Goal: Communication & Community: Answer question/provide support

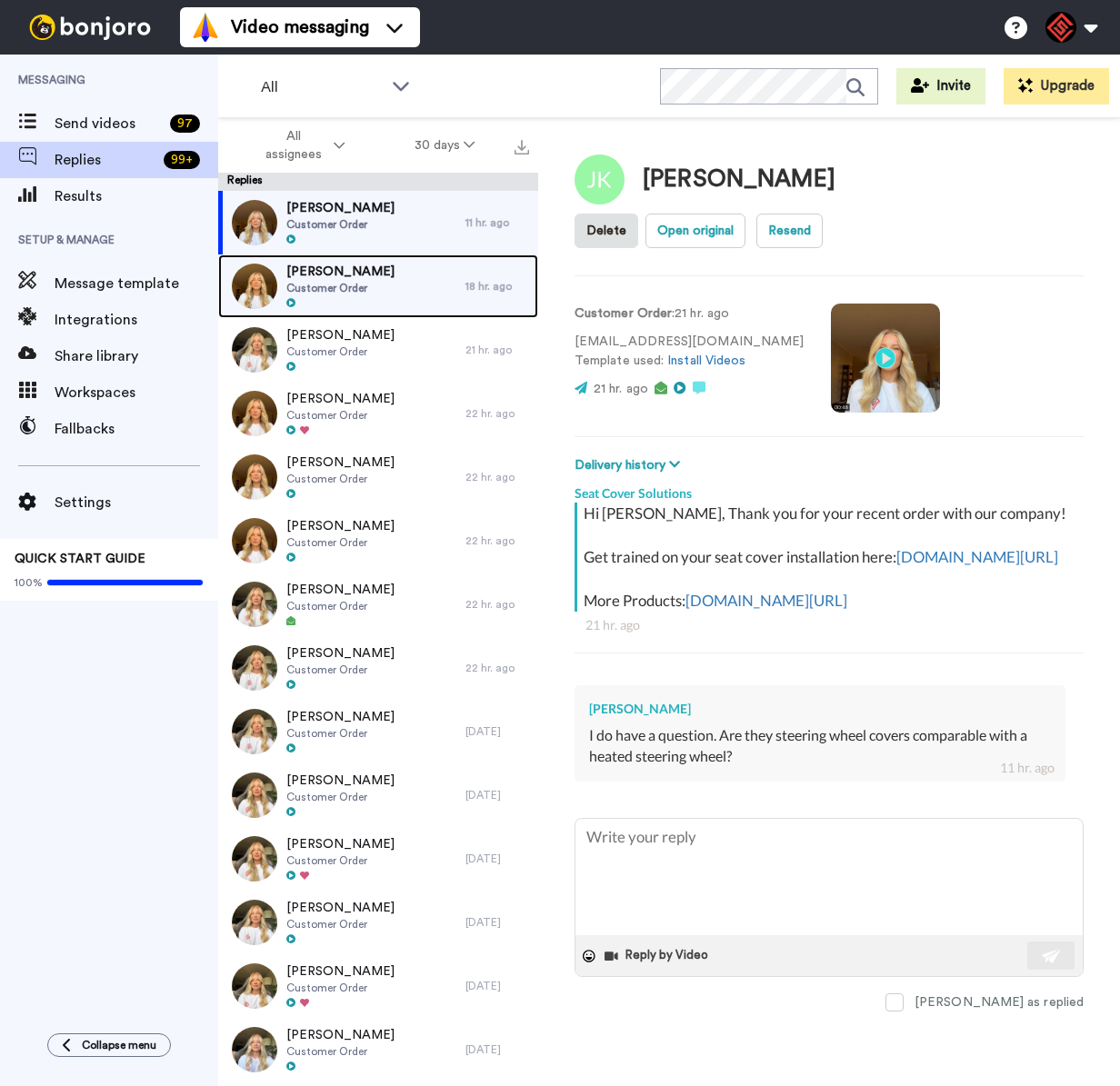
click at [387, 284] on span "Customer Order" at bounding box center [340, 288] width 108 height 15
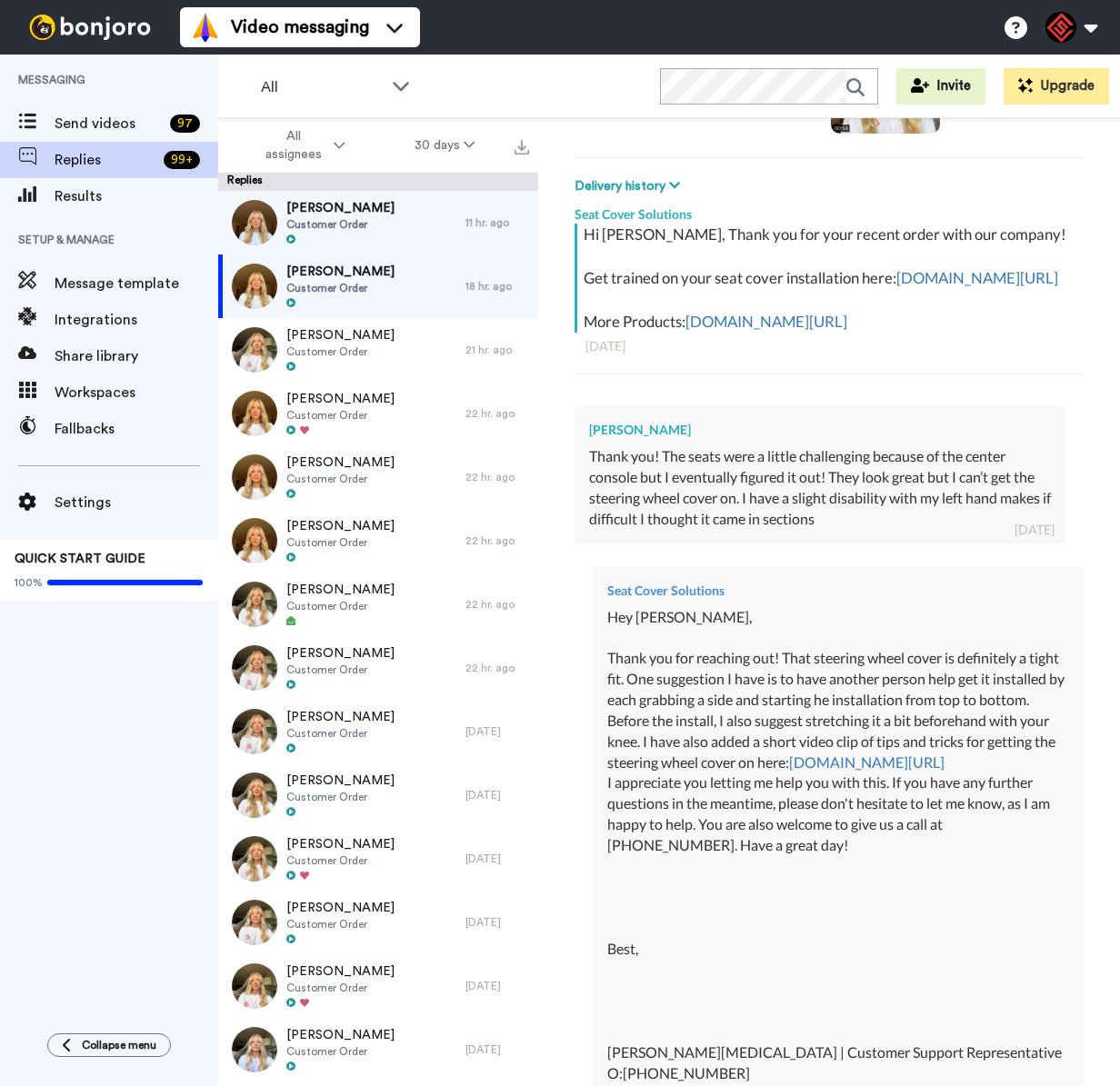
scroll to position [401, 0]
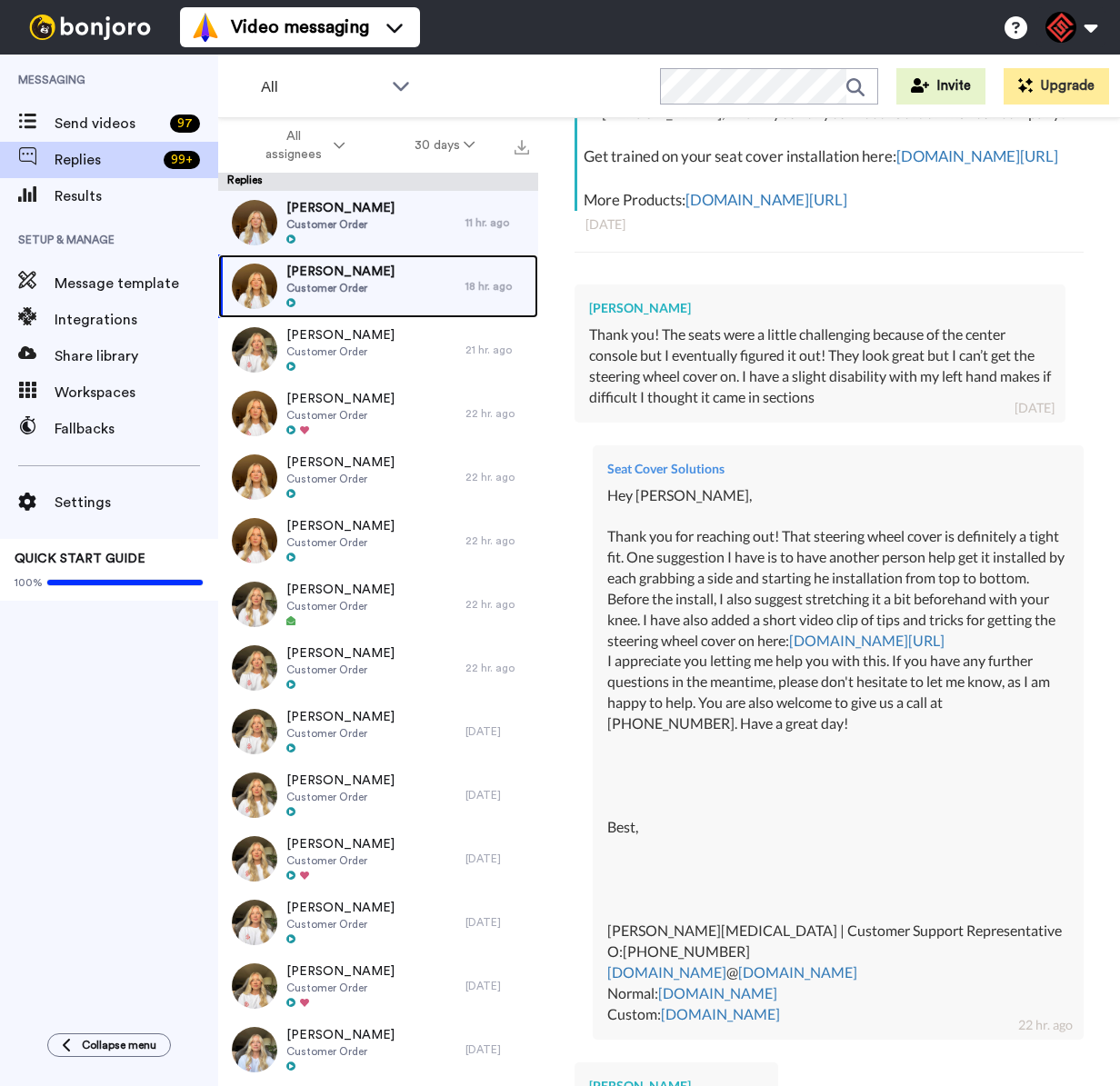
click at [390, 308] on div "[PERSON_NAME] Customer Order" at bounding box center [342, 287] width 247 height 64
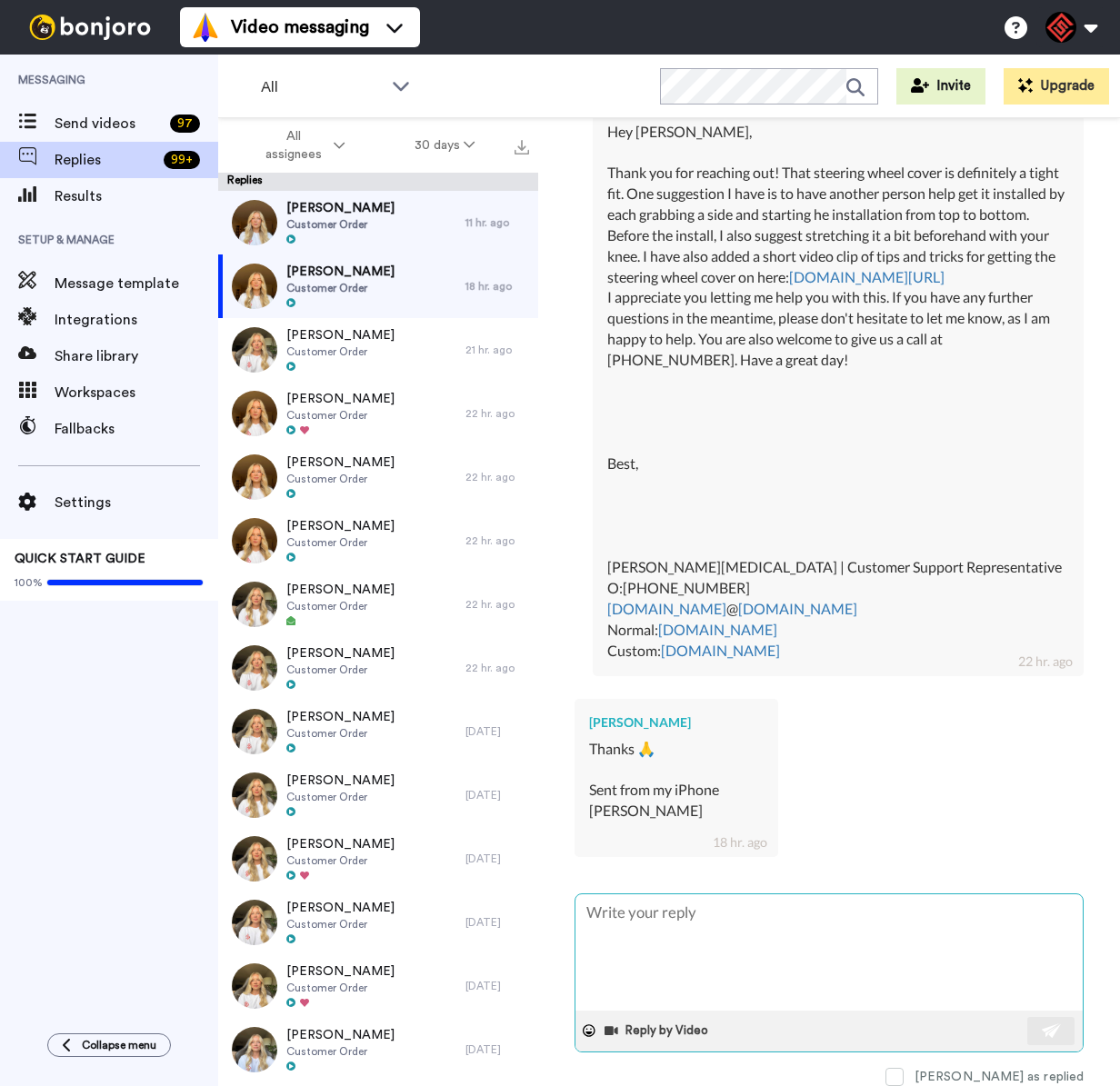
click at [715, 930] on textarea at bounding box center [830, 952] width 508 height 116
type textarea "x"
type textarea "H"
type textarea "x"
type textarea "He"
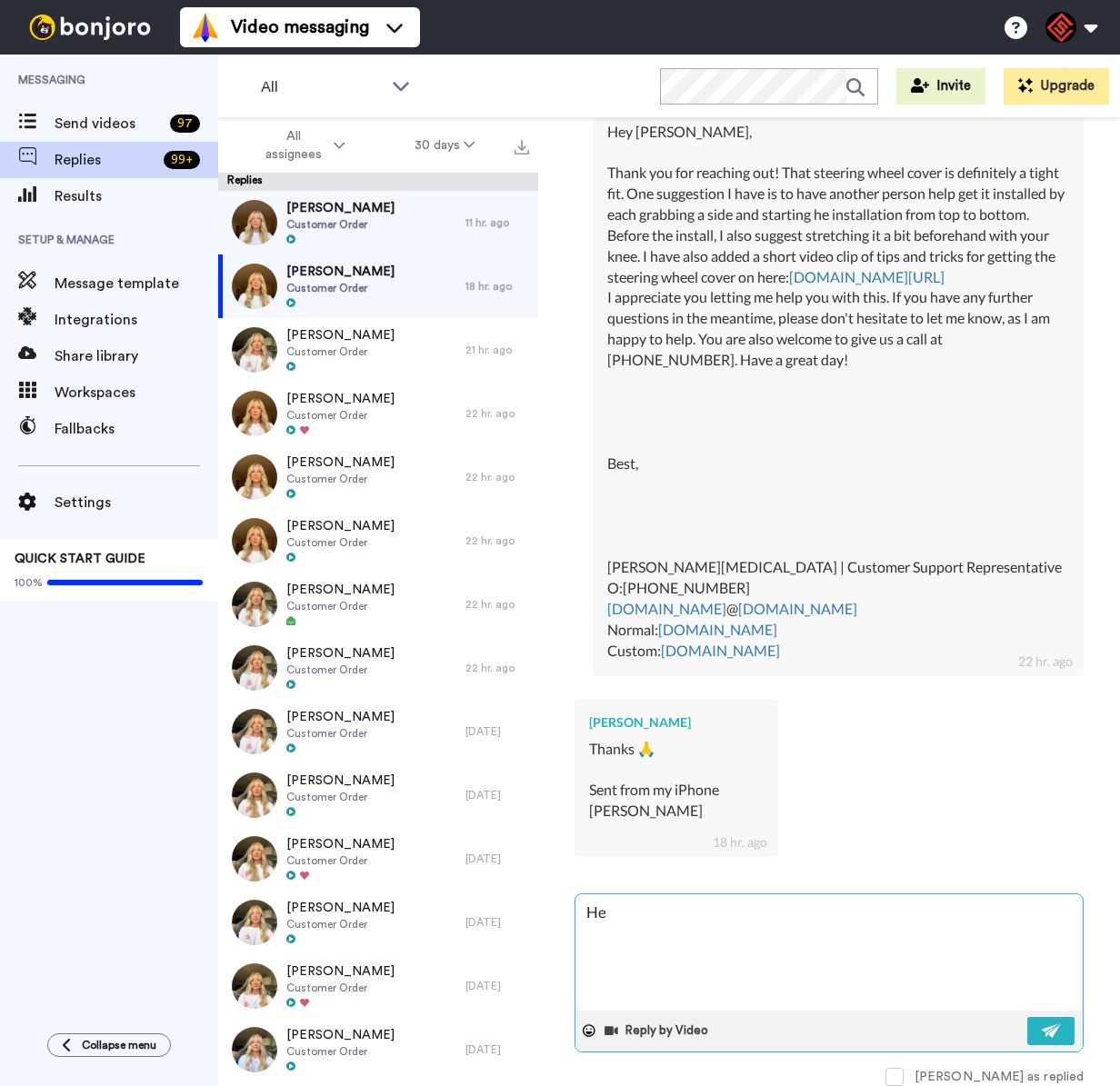
type textarea "x"
type textarea "Hey"
type textarea "x"
type textarea "Hey"
type textarea "x"
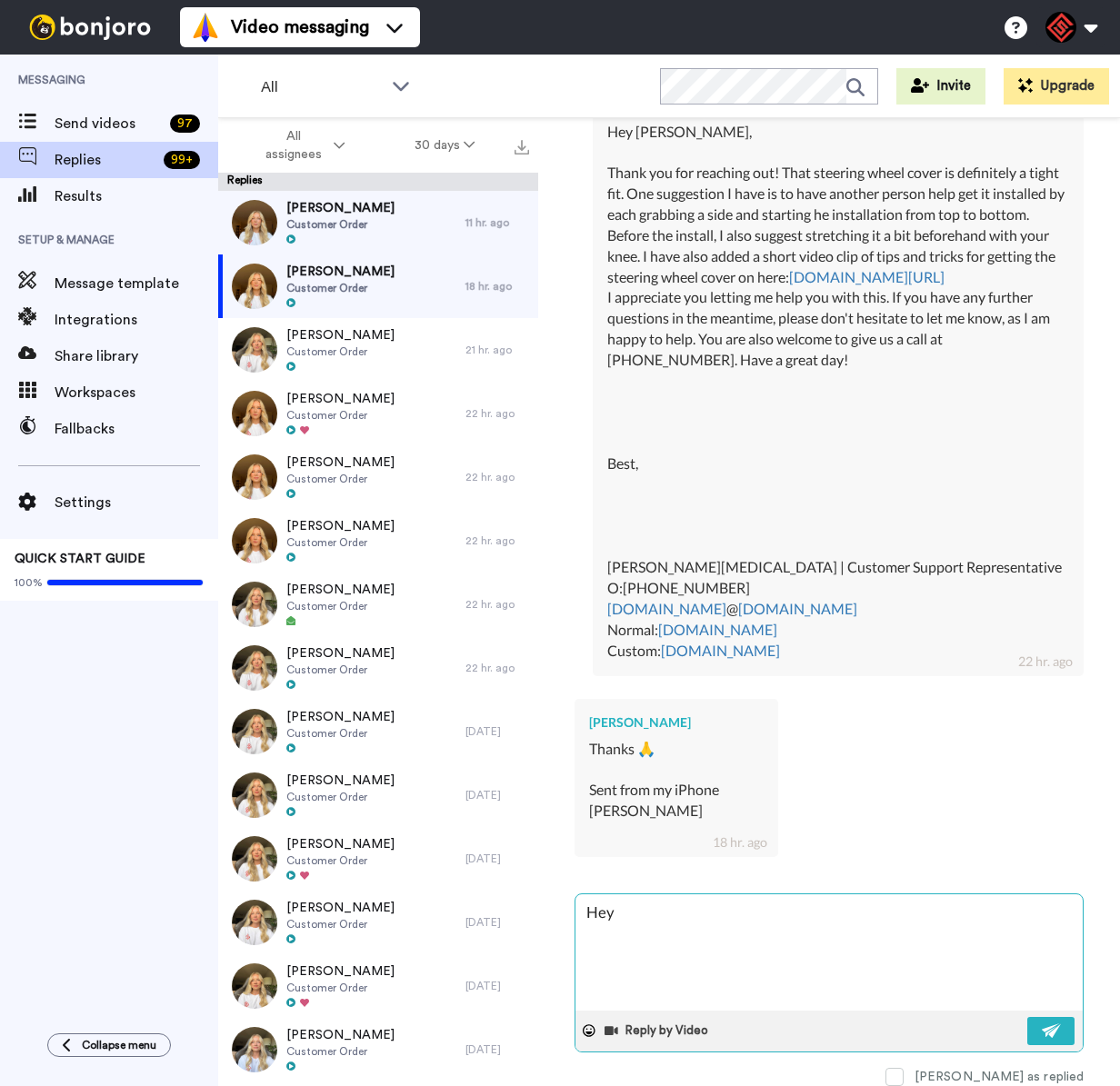
type textarea "Hey M"
type textarea "x"
type textarea "Hey [PERSON_NAME]"
type textarea "x"
type textarea "Hey Mic"
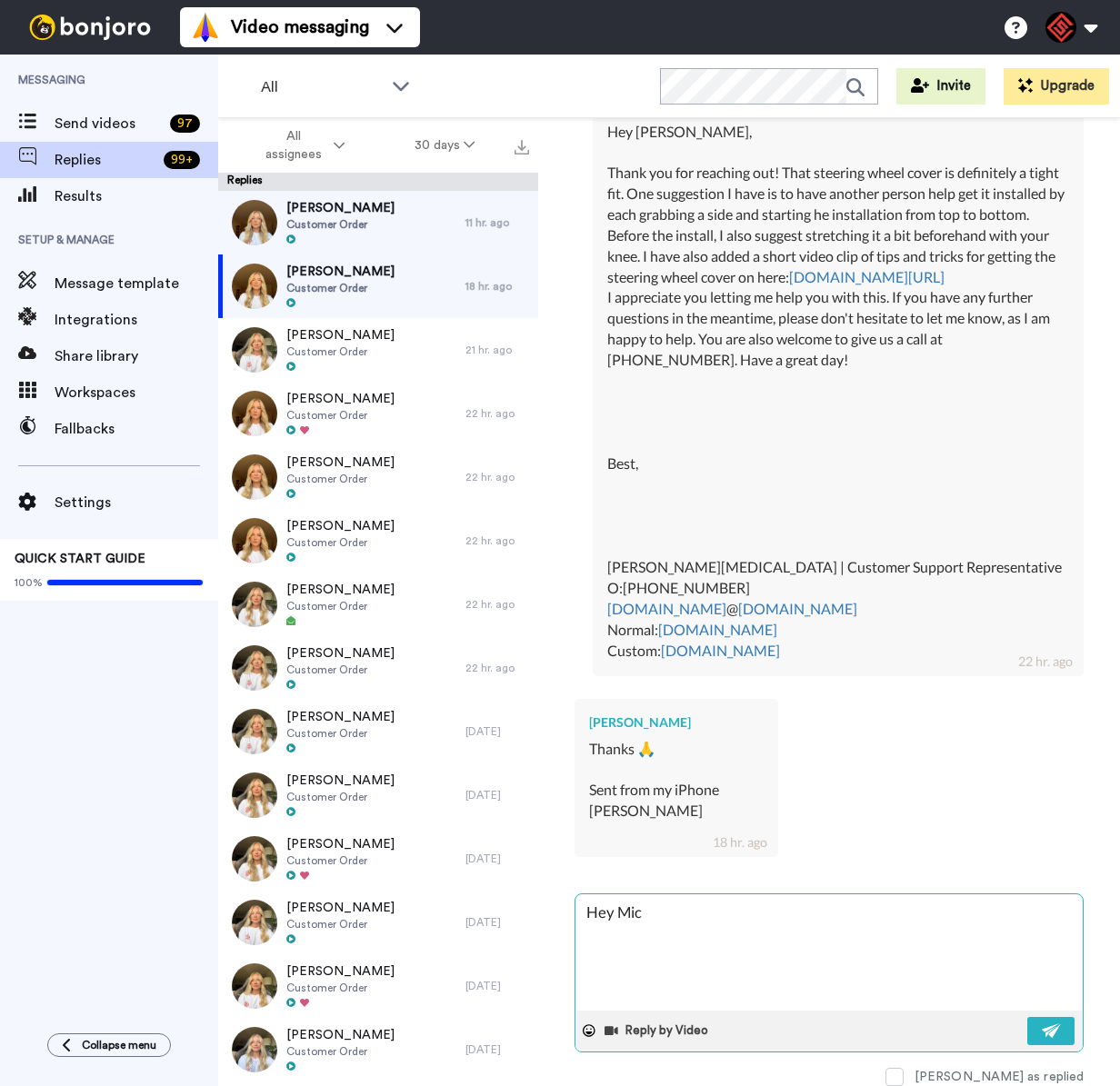
type textarea "x"
type textarea "Hey Mich"
type textarea "x"
type textarea "Hey [PERSON_NAME]"
type textarea "x"
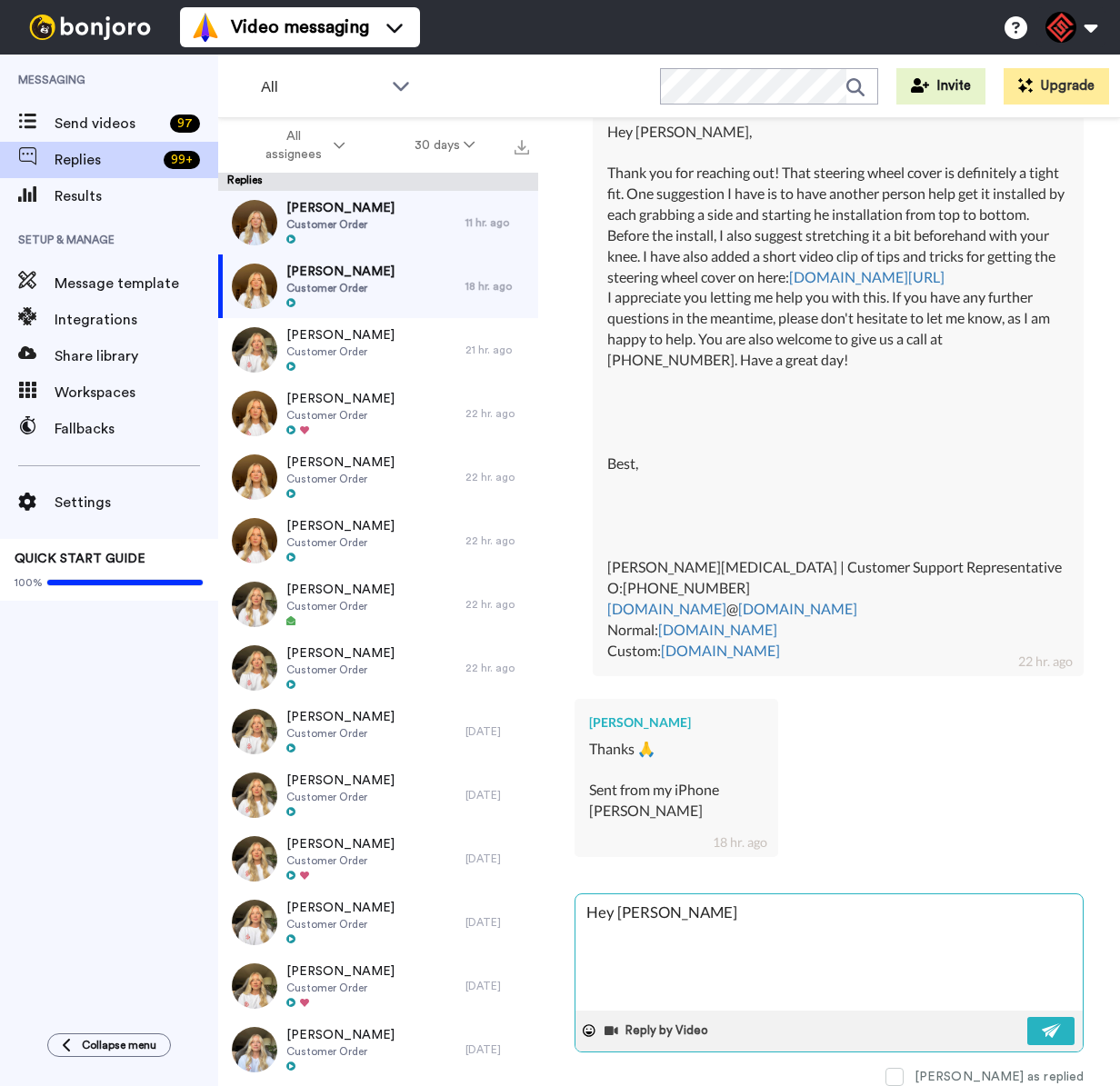
type textarea "Hey [PERSON_NAME]"
type textarea "x"
type textarea "Hey [PERSON_NAME]"
type textarea "x"
type textarea "Hey [PERSON_NAME],"
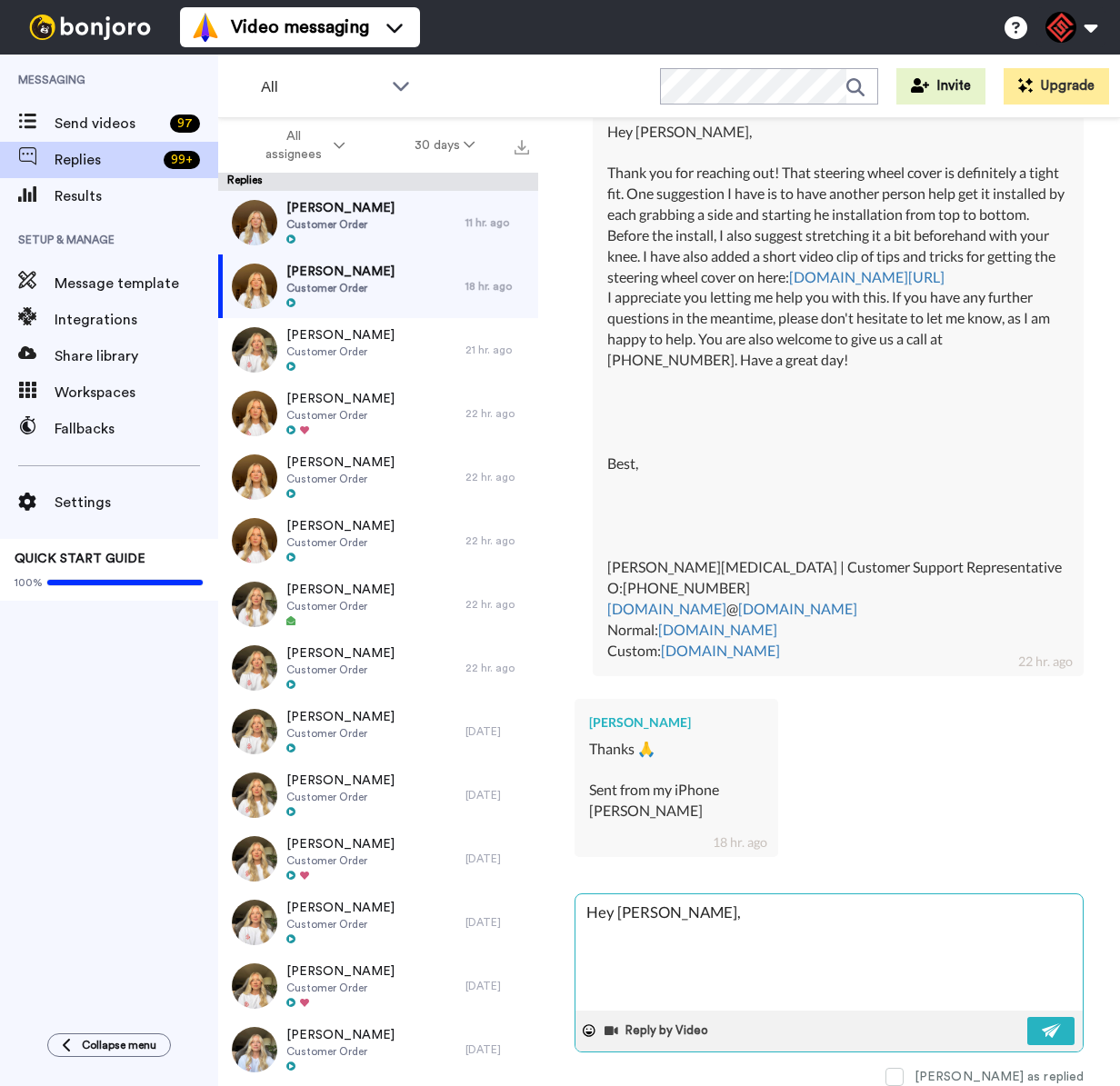
type textarea "x"
type textarea "Hey [PERSON_NAME],"
type textarea "x"
type textarea "Hey [PERSON_NAME],"
type textarea "x"
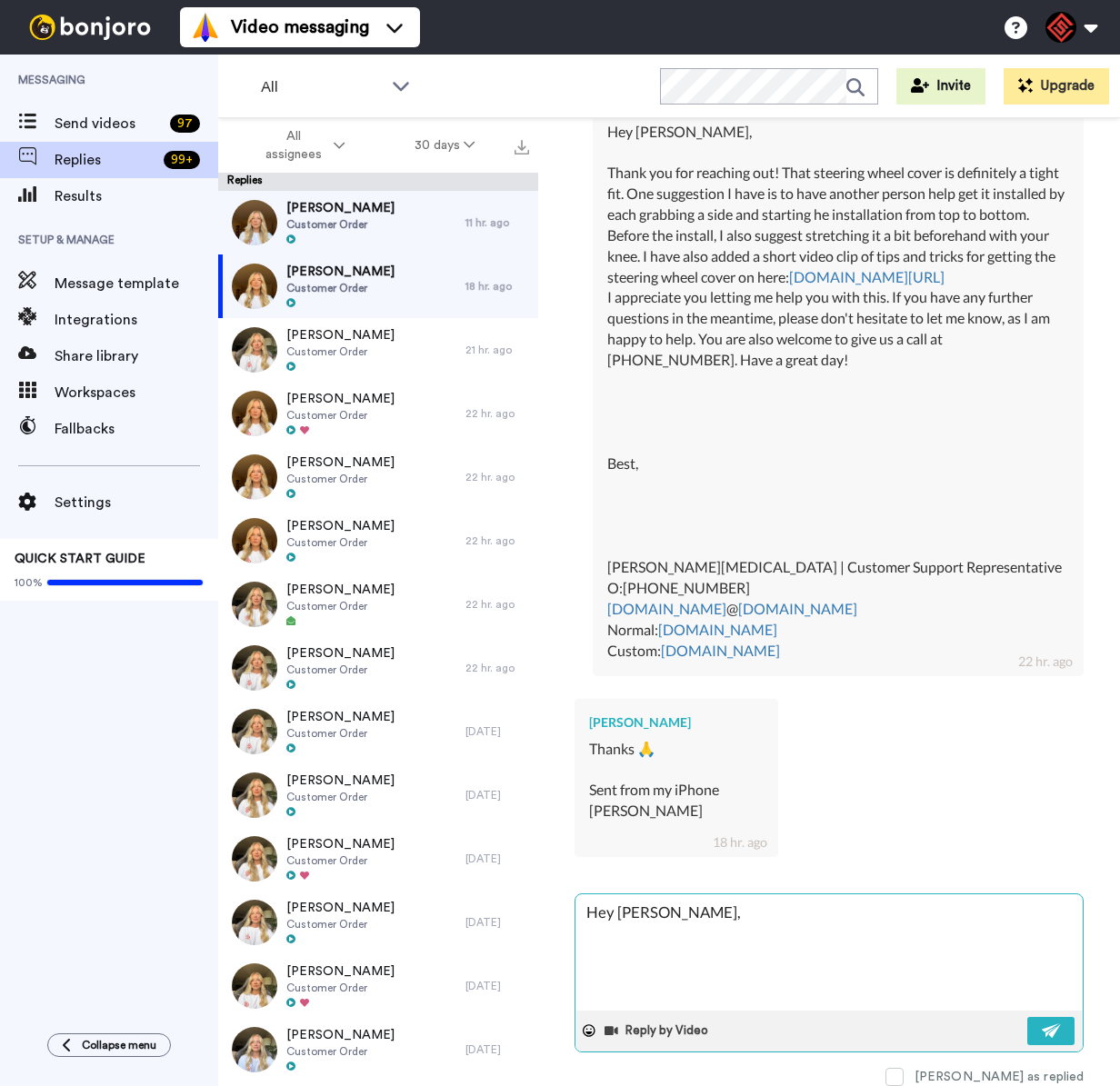
type textarea "Hey [PERSON_NAME],"
type textarea "x"
type textarea "Hey [PERSON_NAME], O"
type textarea "x"
type textarea "Hey [PERSON_NAME], Of"
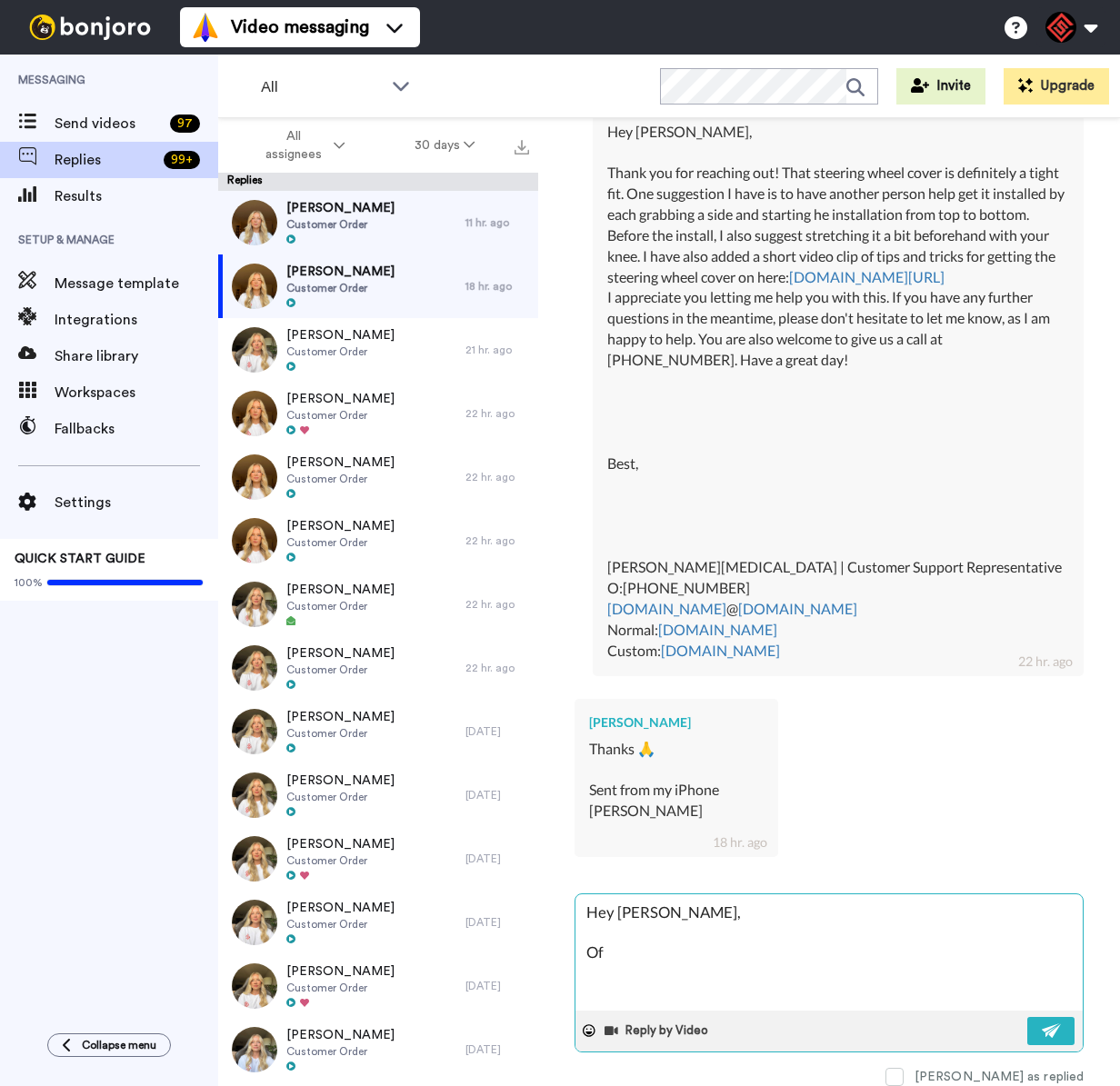
type textarea "x"
type textarea "Hey [PERSON_NAME], Of"
type textarea "x"
type textarea "Hey [PERSON_NAME], Of c"
type textarea "x"
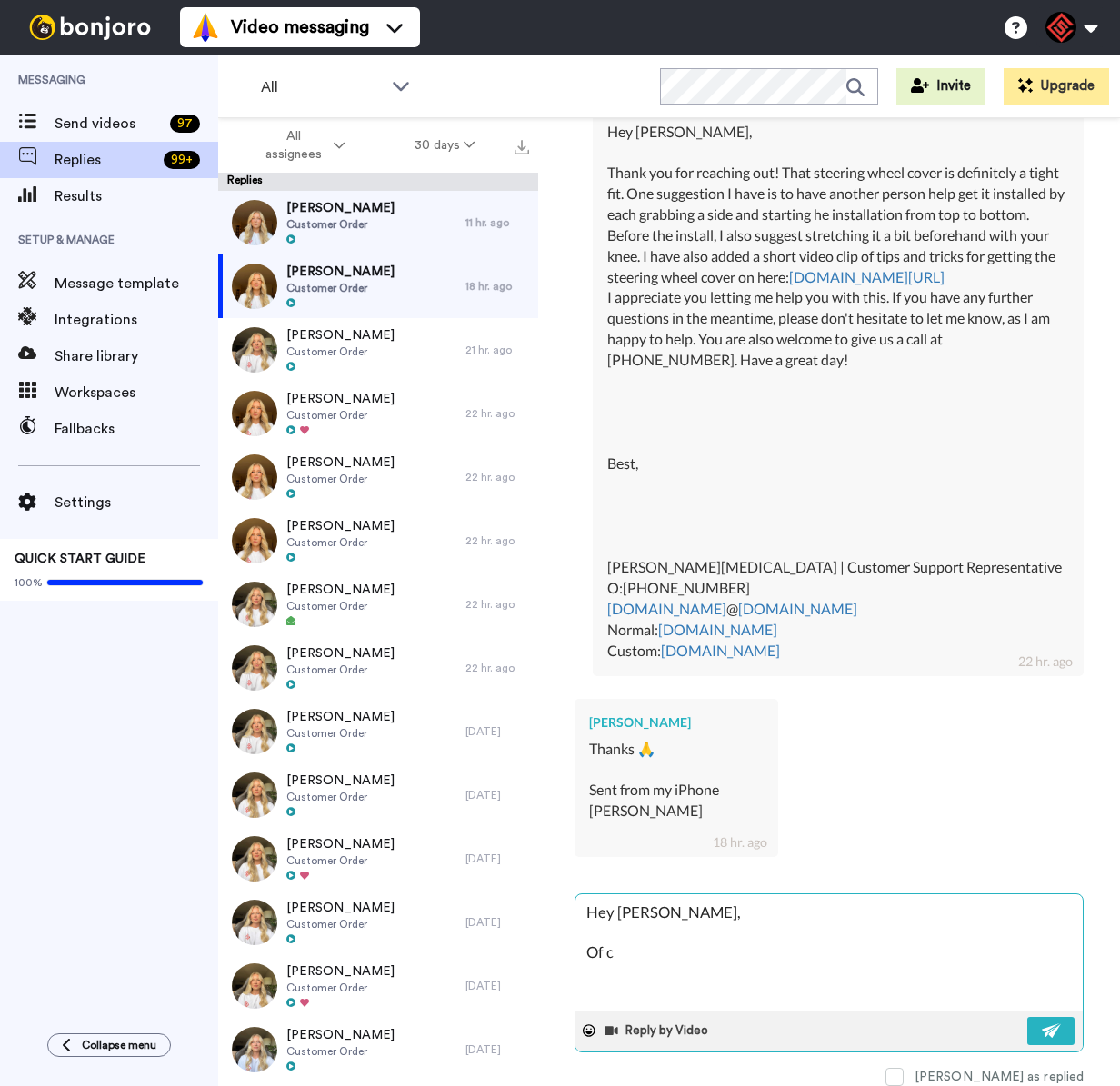
type textarea "Hey [PERSON_NAME], Of co"
type textarea "x"
type textarea "Hey [PERSON_NAME], Of cou"
type textarea "x"
type textarea "Hey [PERSON_NAME], Of cour"
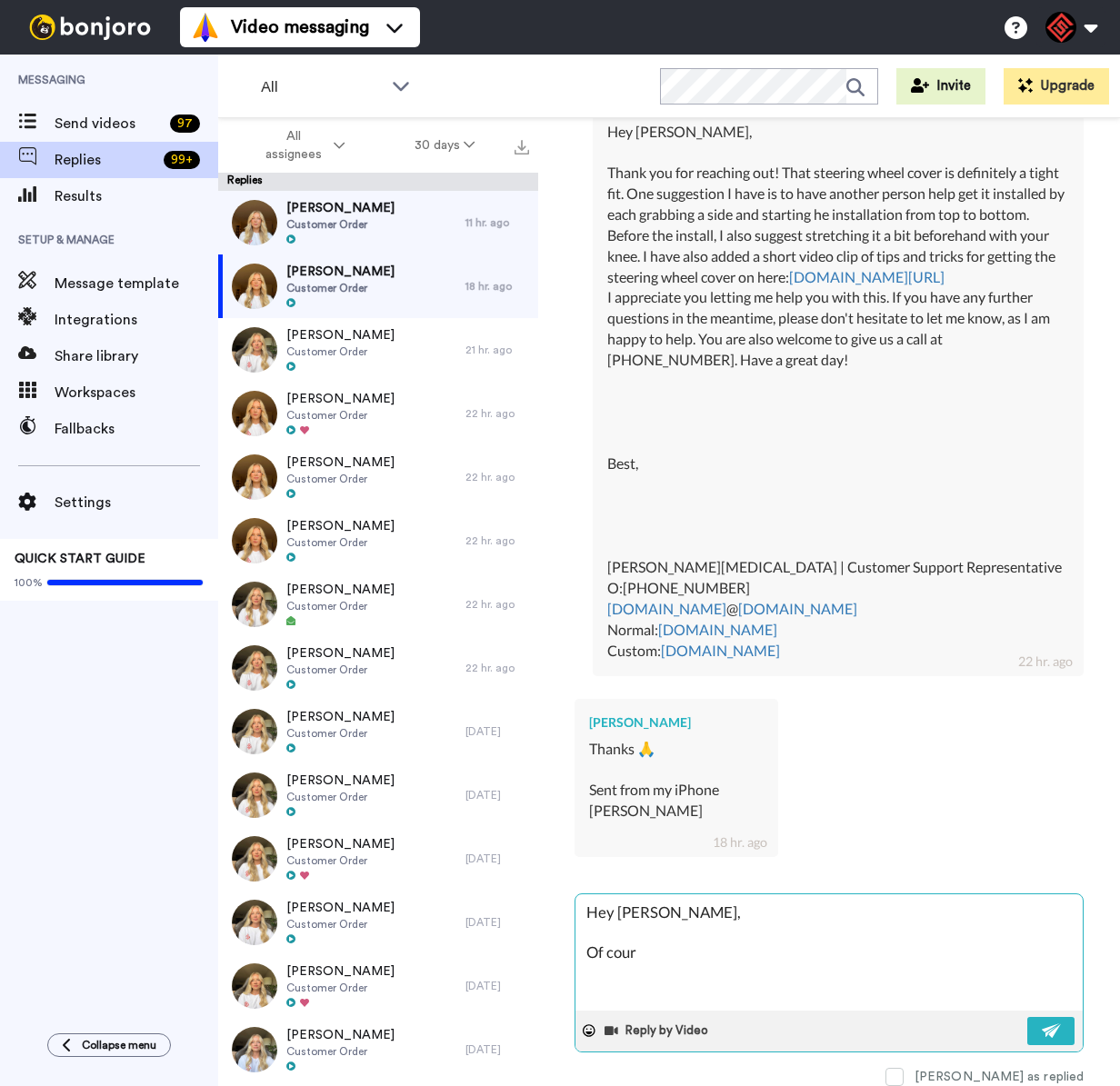
type textarea "x"
type textarea "Hey [PERSON_NAME], Of cours"
type textarea "x"
type textarea "Hey [PERSON_NAME], Of course"
type textarea "x"
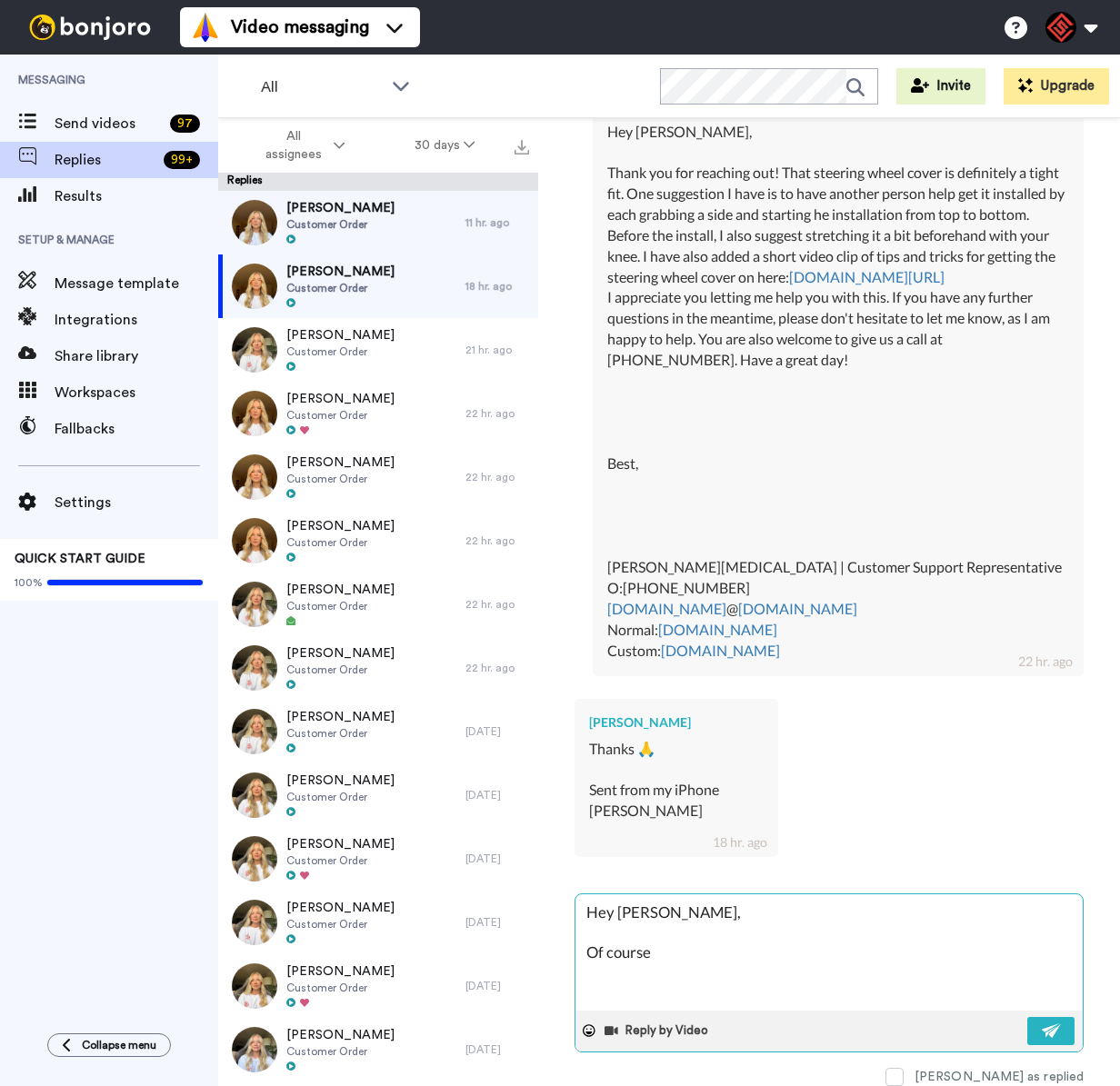
type textarea "Hey [PERSON_NAME], Of course,"
type textarea "x"
type textarea "Hey [PERSON_NAME], Of course,"
type textarea "x"
type textarea "Hey [PERSON_NAME], Of course, i"
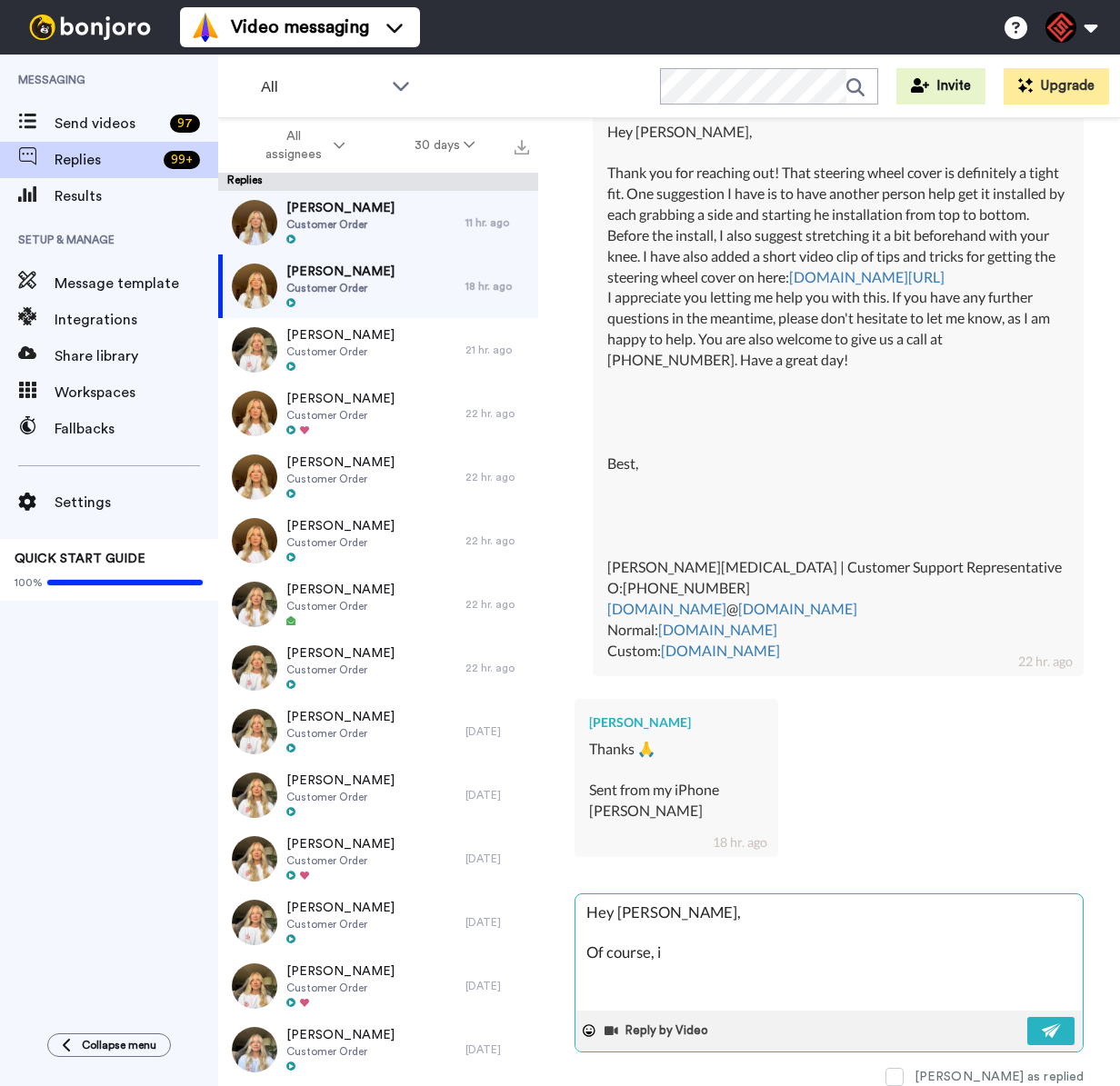
type textarea "x"
type textarea "Hey [PERSON_NAME], Of course, if"
type textarea "x"
type textarea "Hey [PERSON_NAME], Of course, if"
type textarea "x"
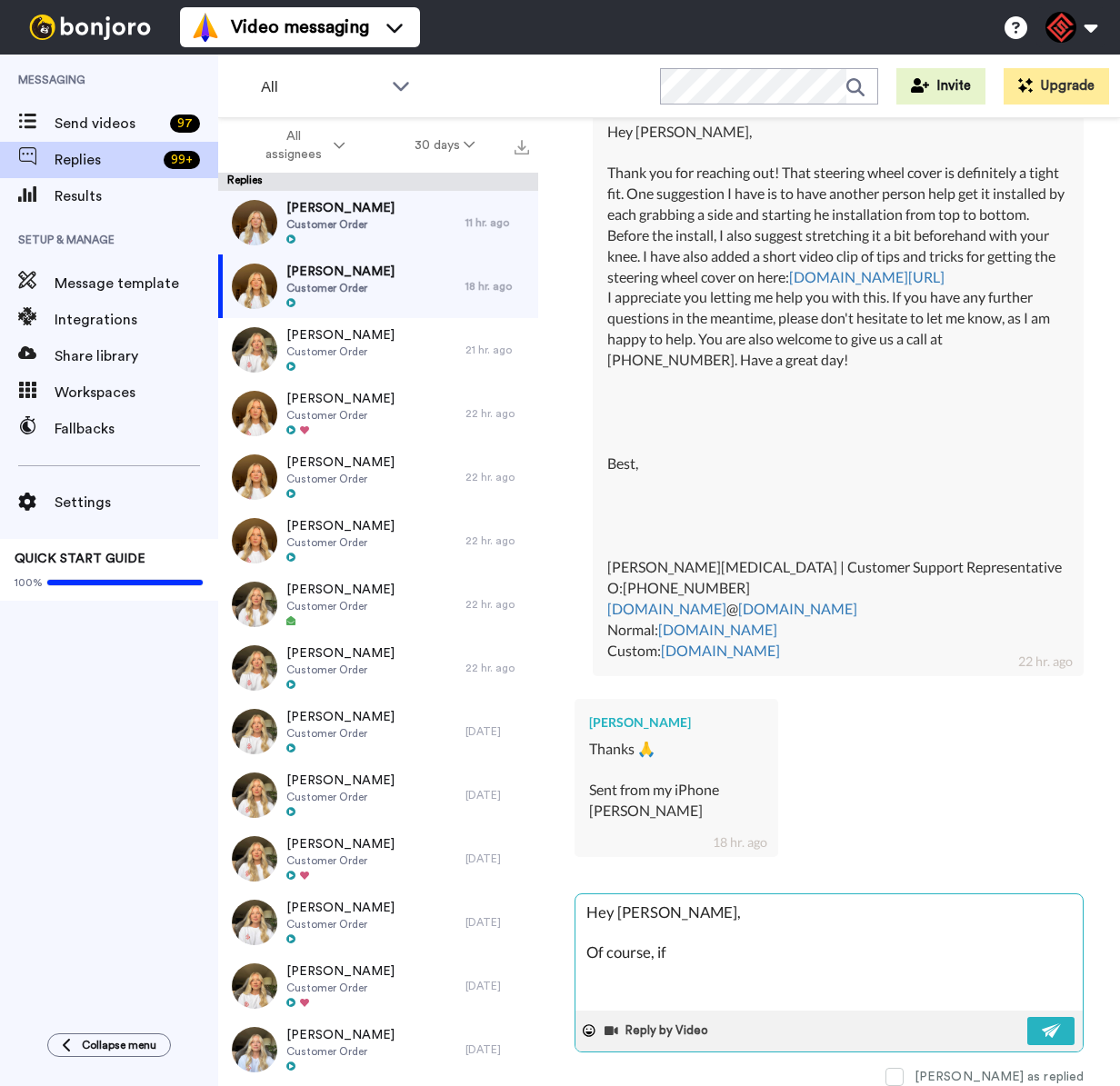
type textarea "Hey [PERSON_NAME], Of course, if y"
type textarea "x"
type textarea "Hey [PERSON_NAME], Of course, if yo"
type textarea "x"
type textarea "Hey [PERSON_NAME], Of course, if you"
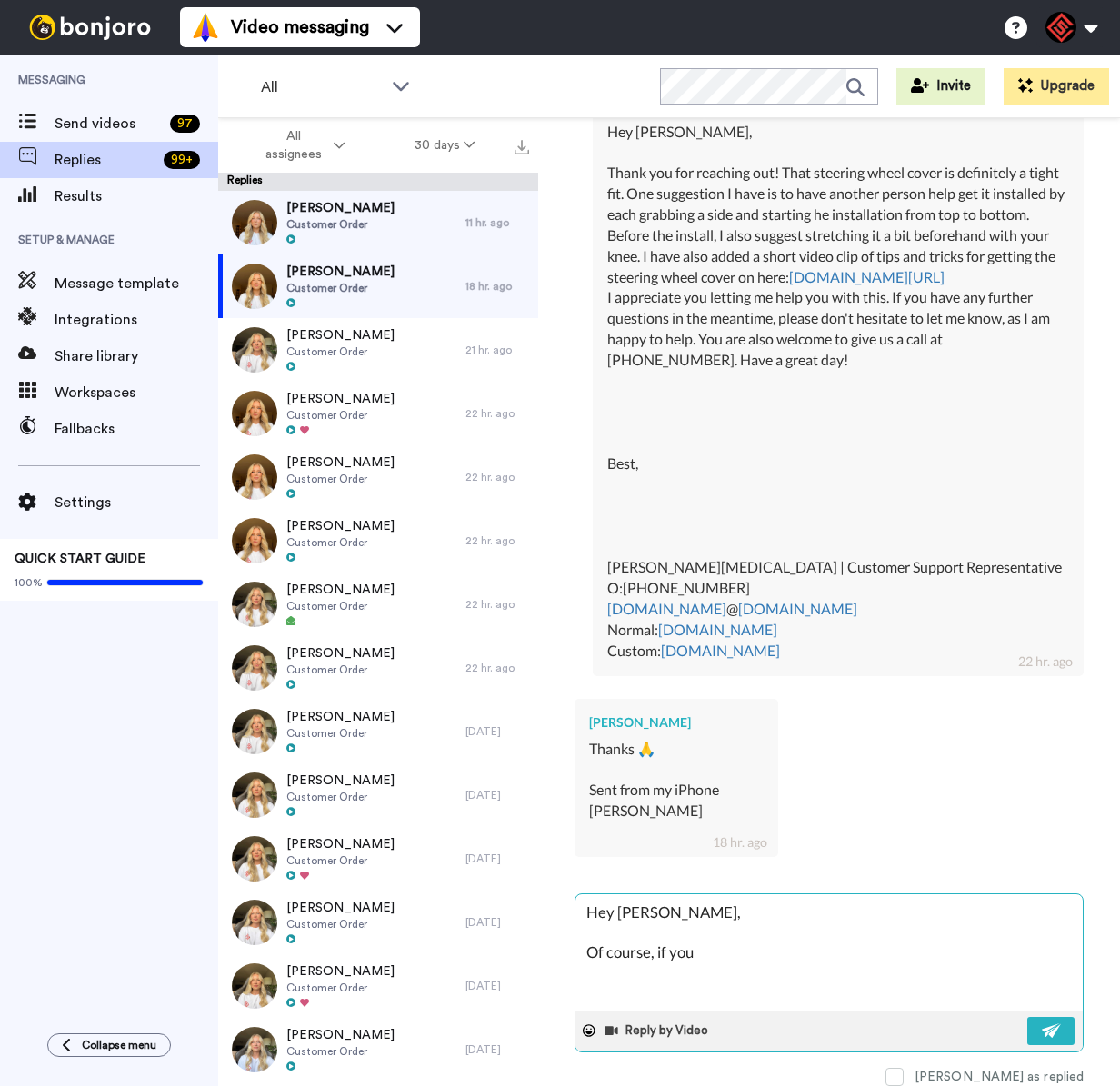
type textarea "x"
type textarea "Hey [PERSON_NAME], Of course, if you"
type textarea "x"
type textarea "Hey [PERSON_NAME], Of course, if you"
type textarea "x"
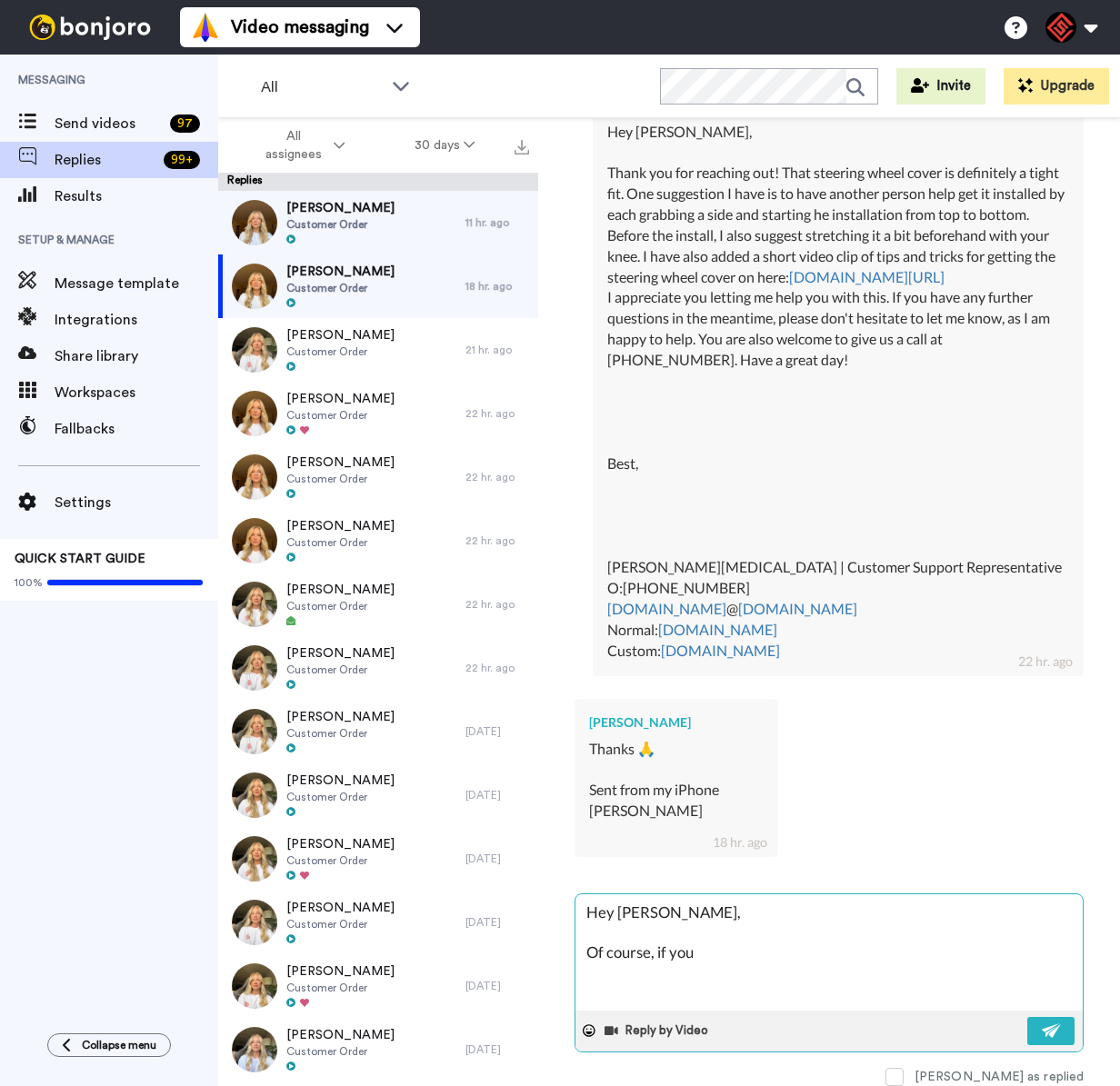
type textarea "Hey [PERSON_NAME], Of course, if yo"
type textarea "x"
type textarea "Hey [PERSON_NAME], Of course, if y"
type textarea "x"
type textarea "Hey [PERSON_NAME], Of course, if"
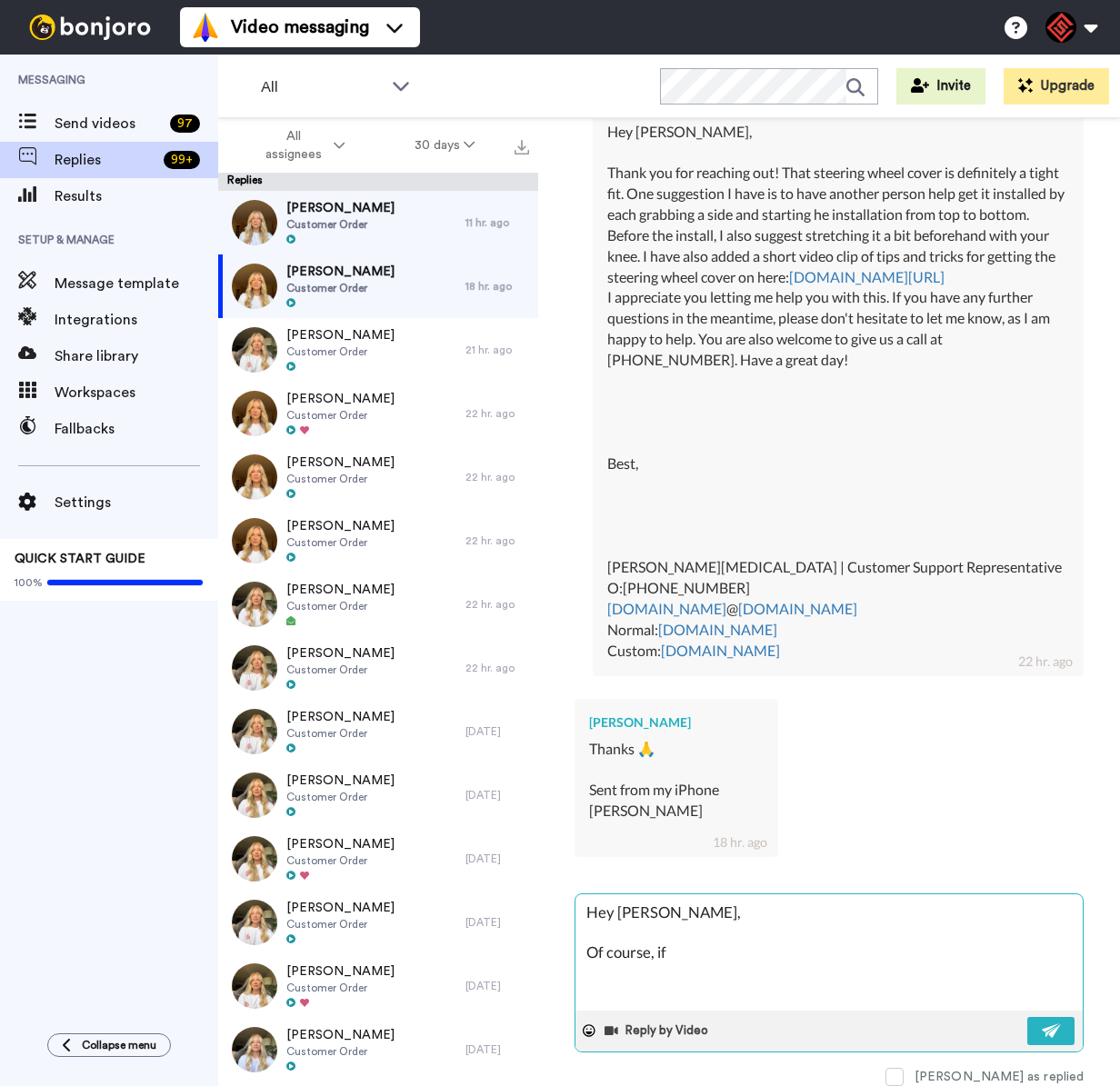
type textarea "x"
type textarea "Hey [PERSON_NAME], Of course, if"
type textarea "x"
type textarea "Hey [PERSON_NAME], Of course, i"
type textarea "x"
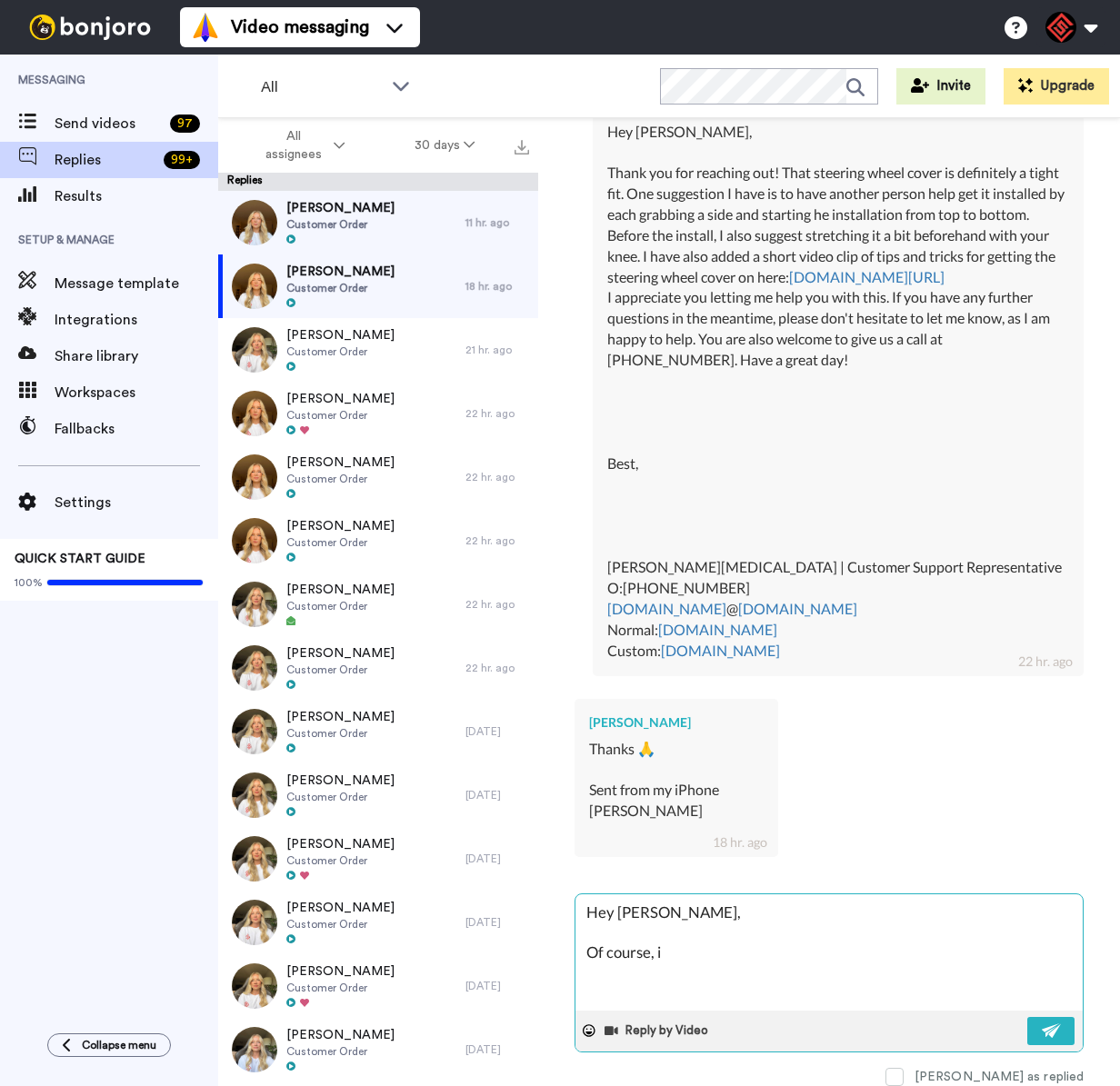
type textarea "Hey [PERSON_NAME], Of course,"
paste textarea "I appreciate you letting me help you with this. If you have any further questio…"
type textarea "x"
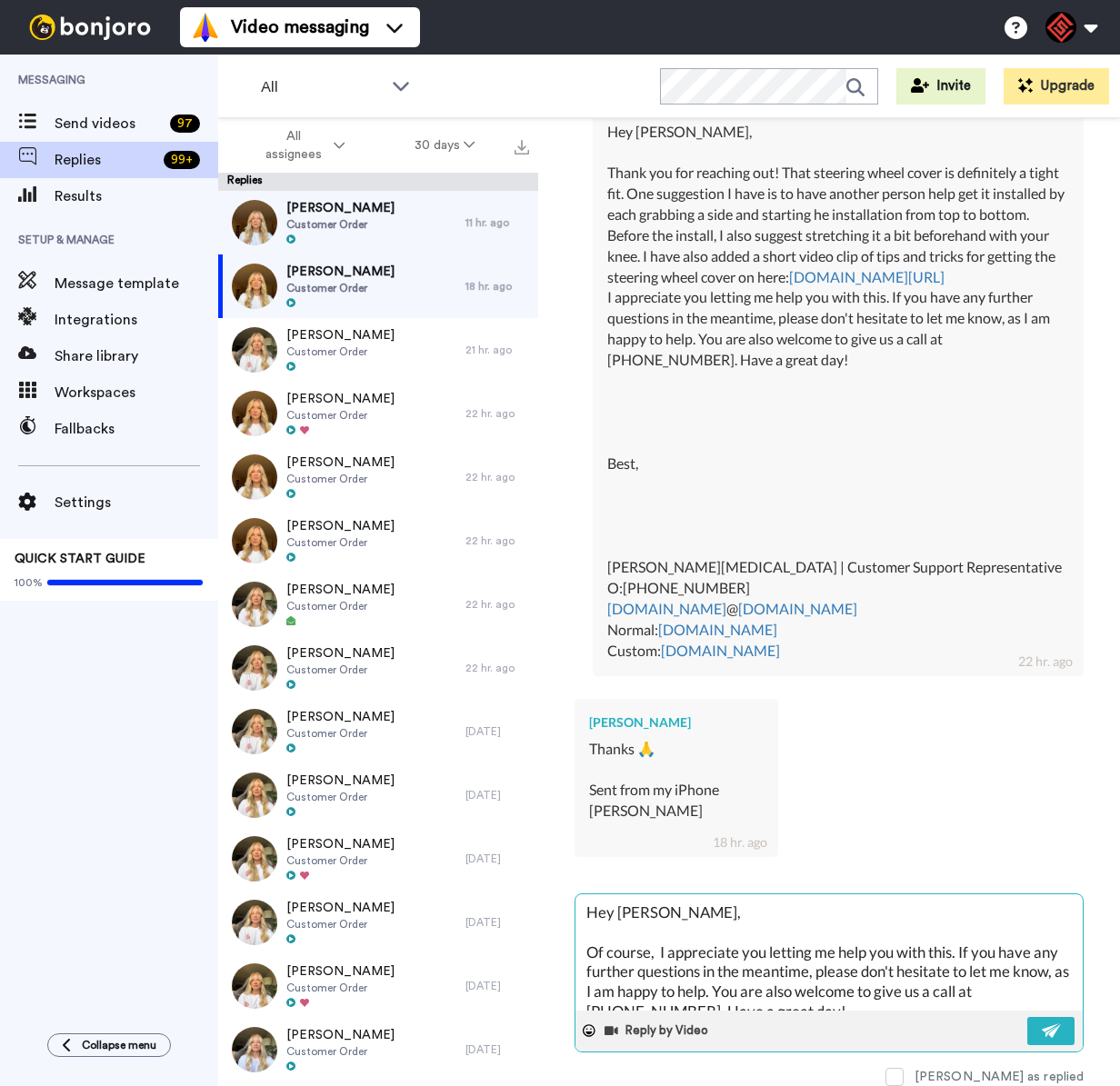
scroll to position [348, 0]
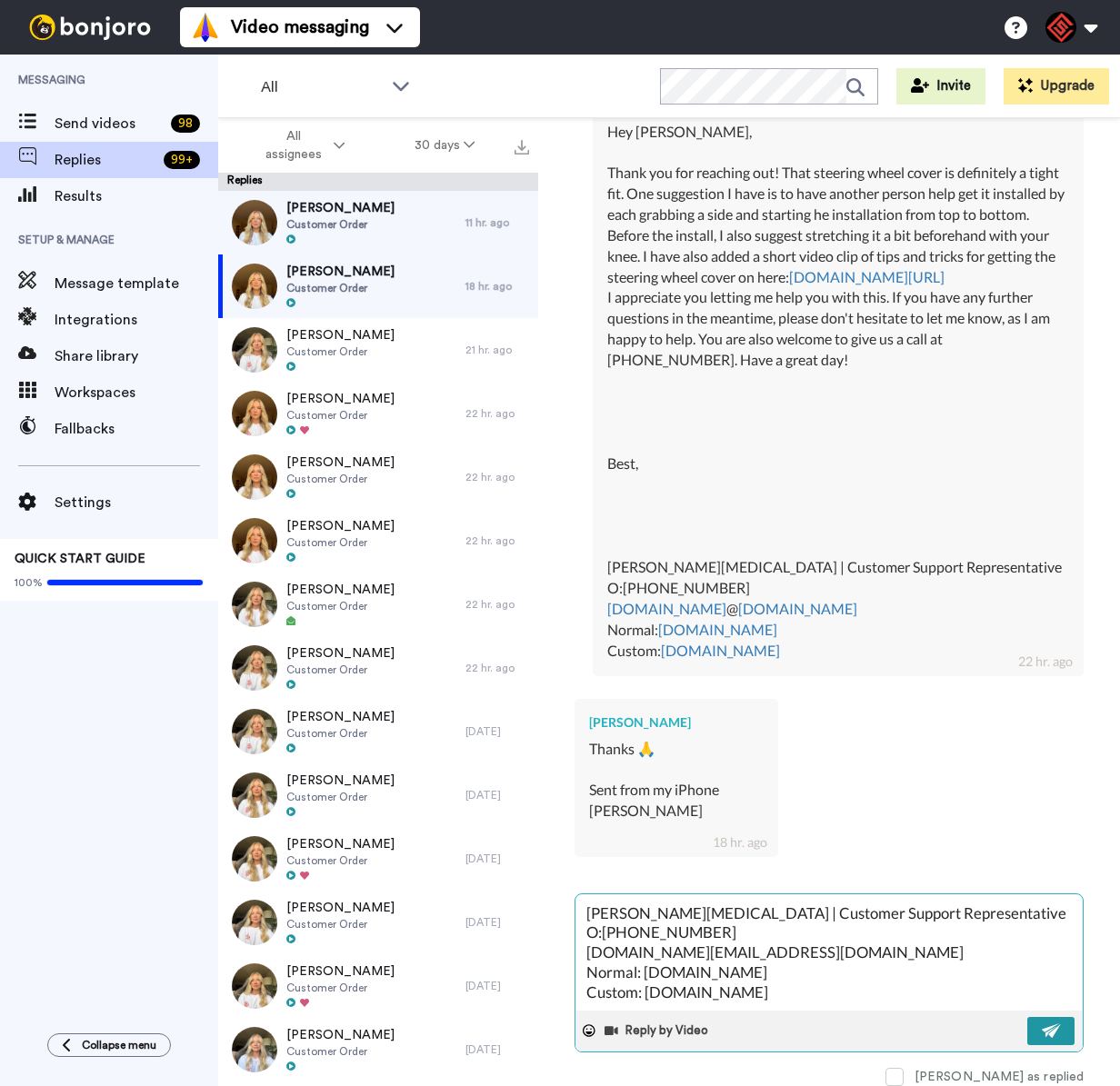
type textarea "Hey [PERSON_NAME], Of course, I appreciate you letting me help you with this. I…"
drag, startPoint x: 1034, startPoint y: 1013, endPoint x: 978, endPoint y: 908, distance: 119.0
click at [1042, 1023] on img at bounding box center [1052, 1031] width 20 height 15
type textarea "x"
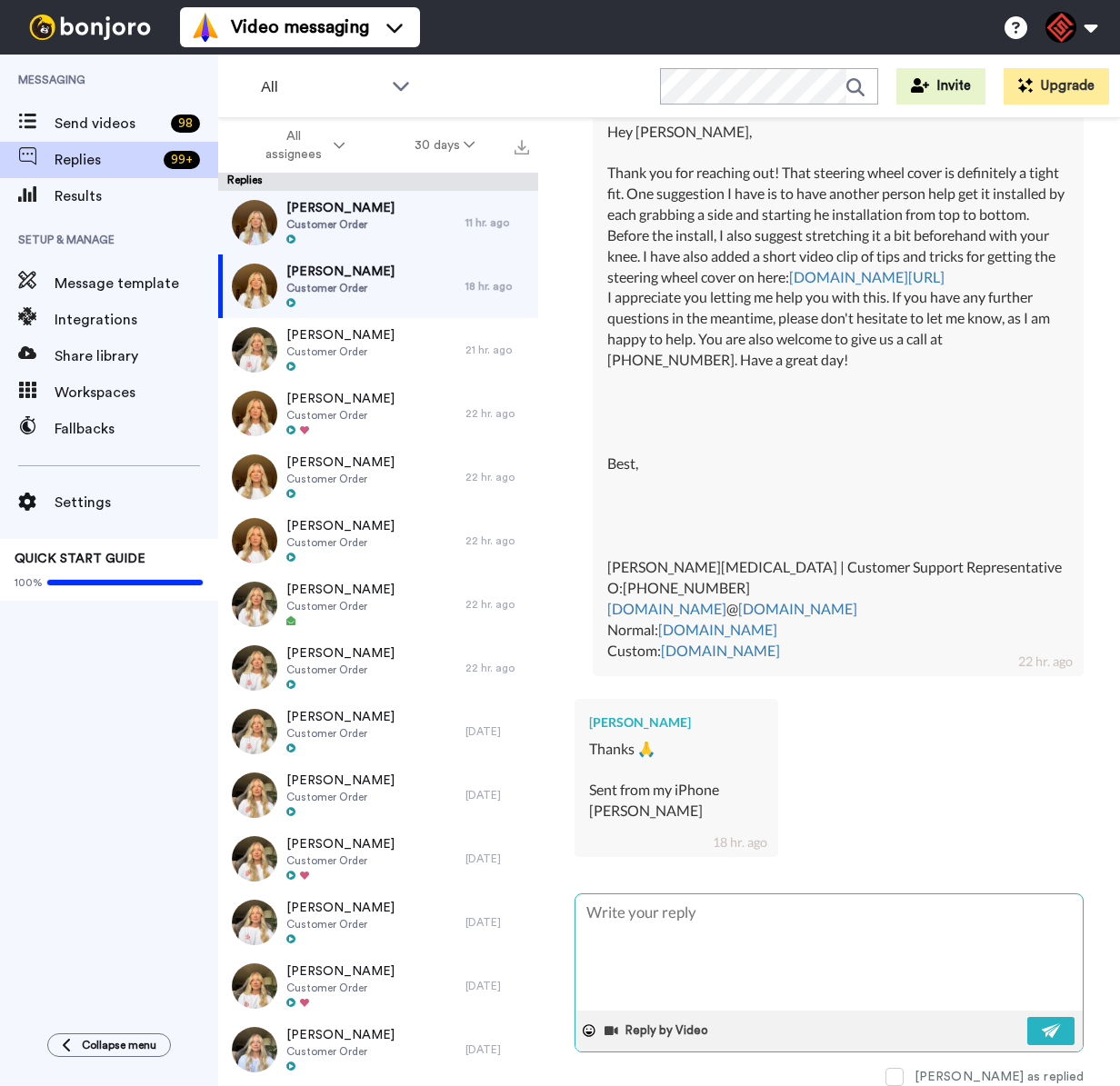
scroll to position [0, 0]
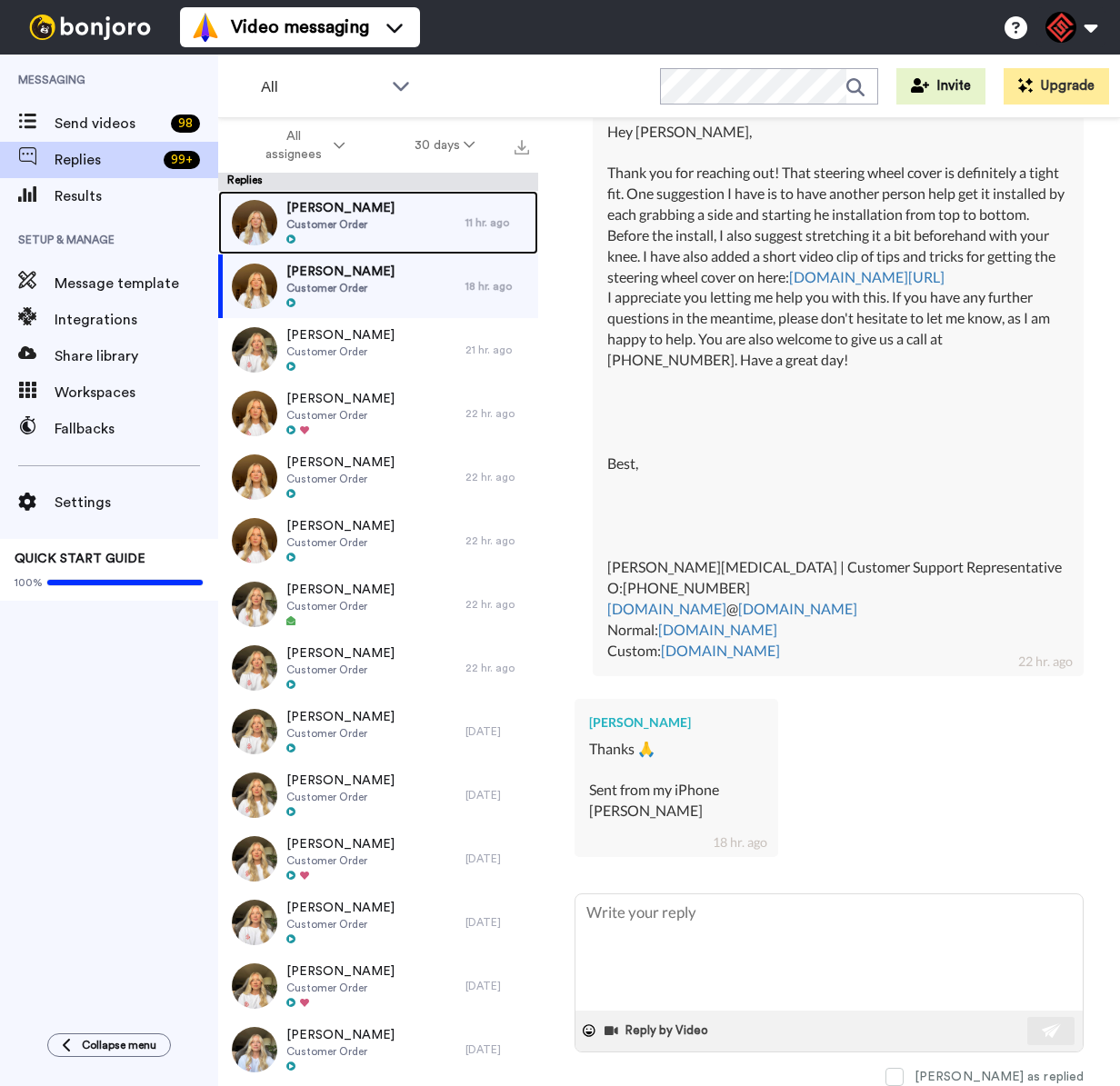
click at [402, 235] on div "[PERSON_NAME] Customer Order" at bounding box center [342, 223] width 247 height 64
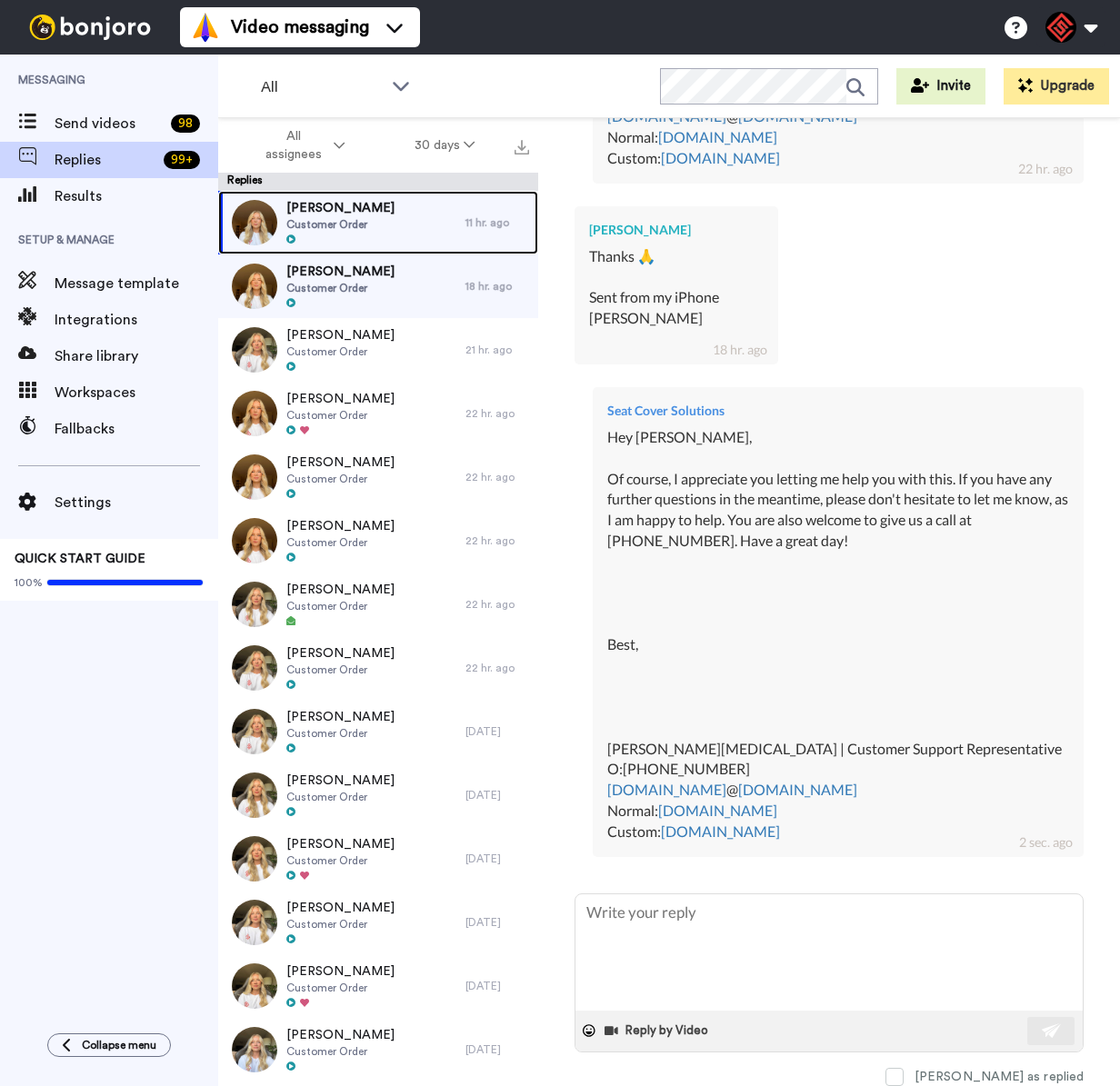
scroll to position [1262, 0]
click at [371, 231] on div "[PERSON_NAME] Customer Order" at bounding box center [342, 223] width 247 height 64
drag, startPoint x: 371, startPoint y: 232, endPoint x: 377, endPoint y: 256, distance: 24.7
click at [371, 232] on div "[PERSON_NAME] Customer Order" at bounding box center [342, 223] width 247 height 64
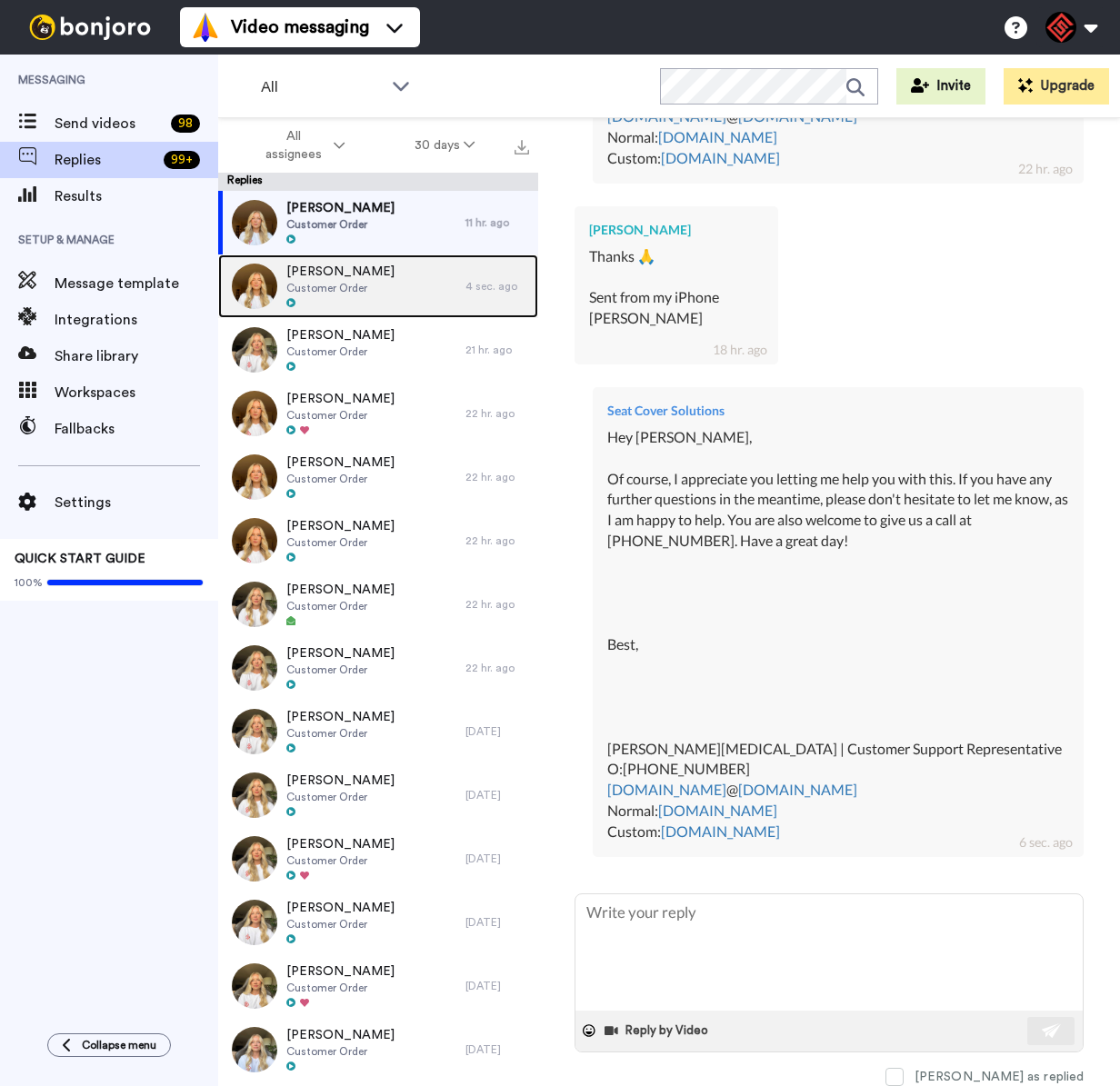
click at [393, 294] on div "[PERSON_NAME] Customer Order" at bounding box center [342, 287] width 247 height 64
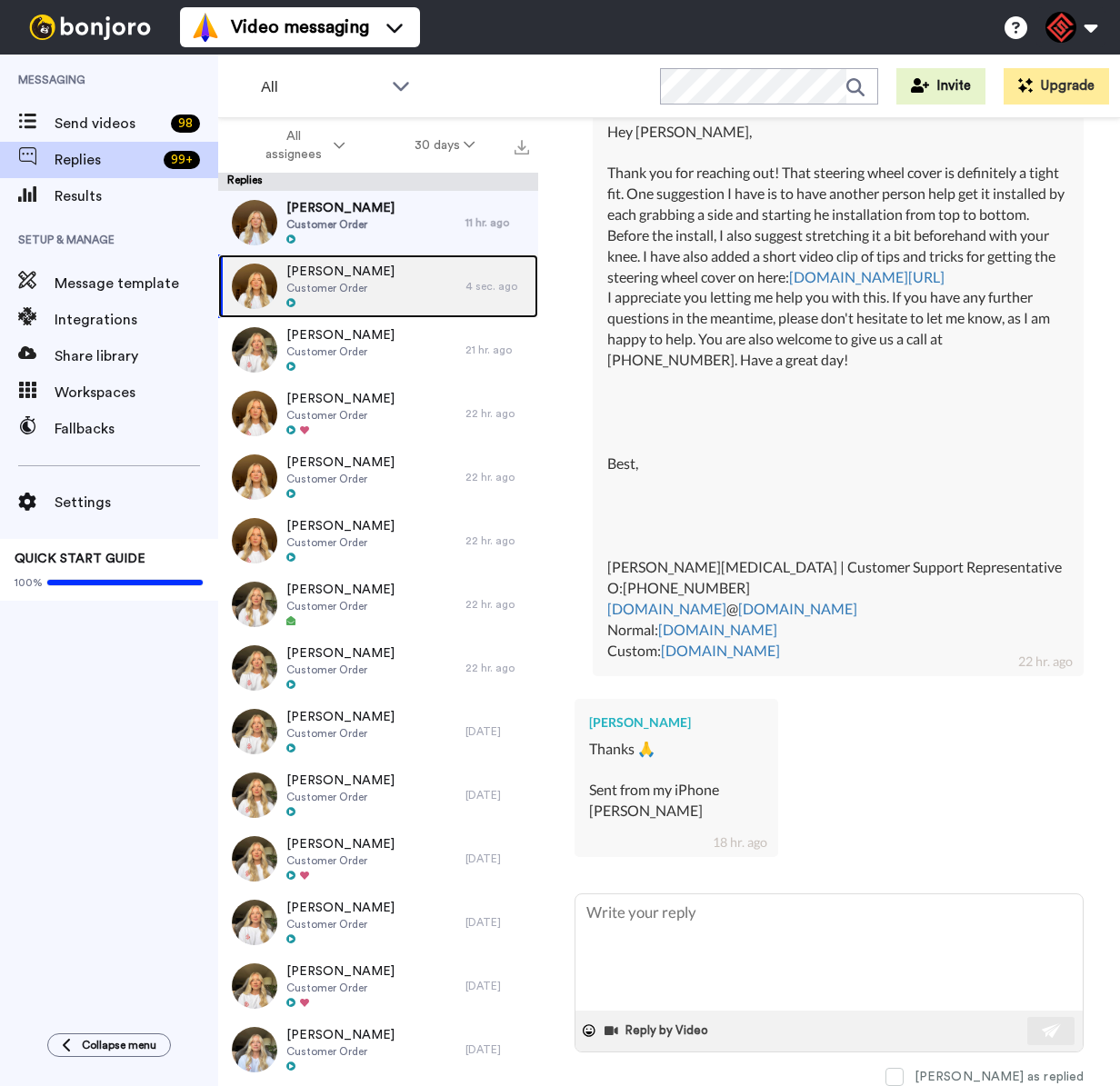
scroll to position [819, 0]
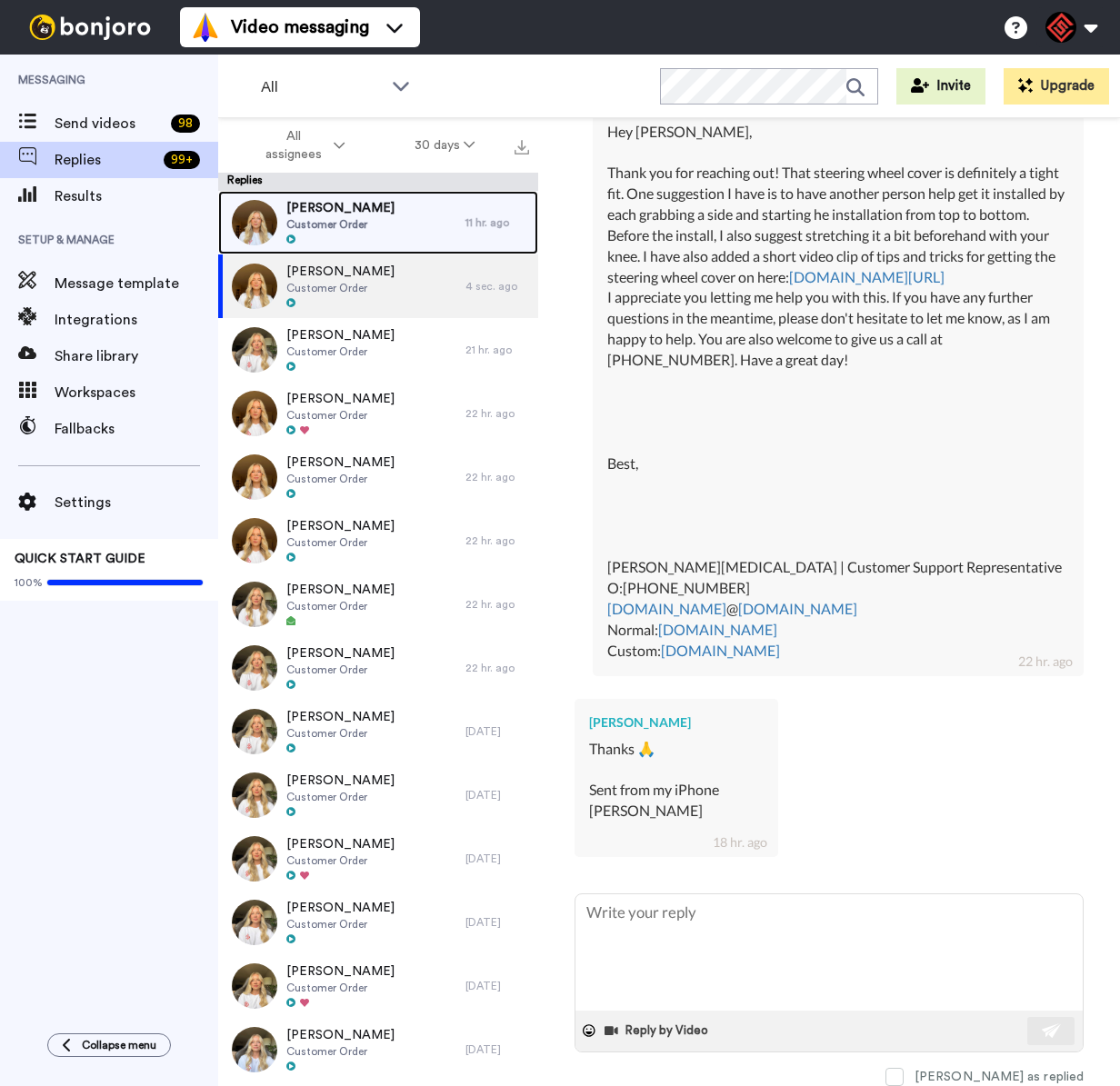
click at [385, 219] on div "[PERSON_NAME] Customer Order" at bounding box center [342, 223] width 247 height 64
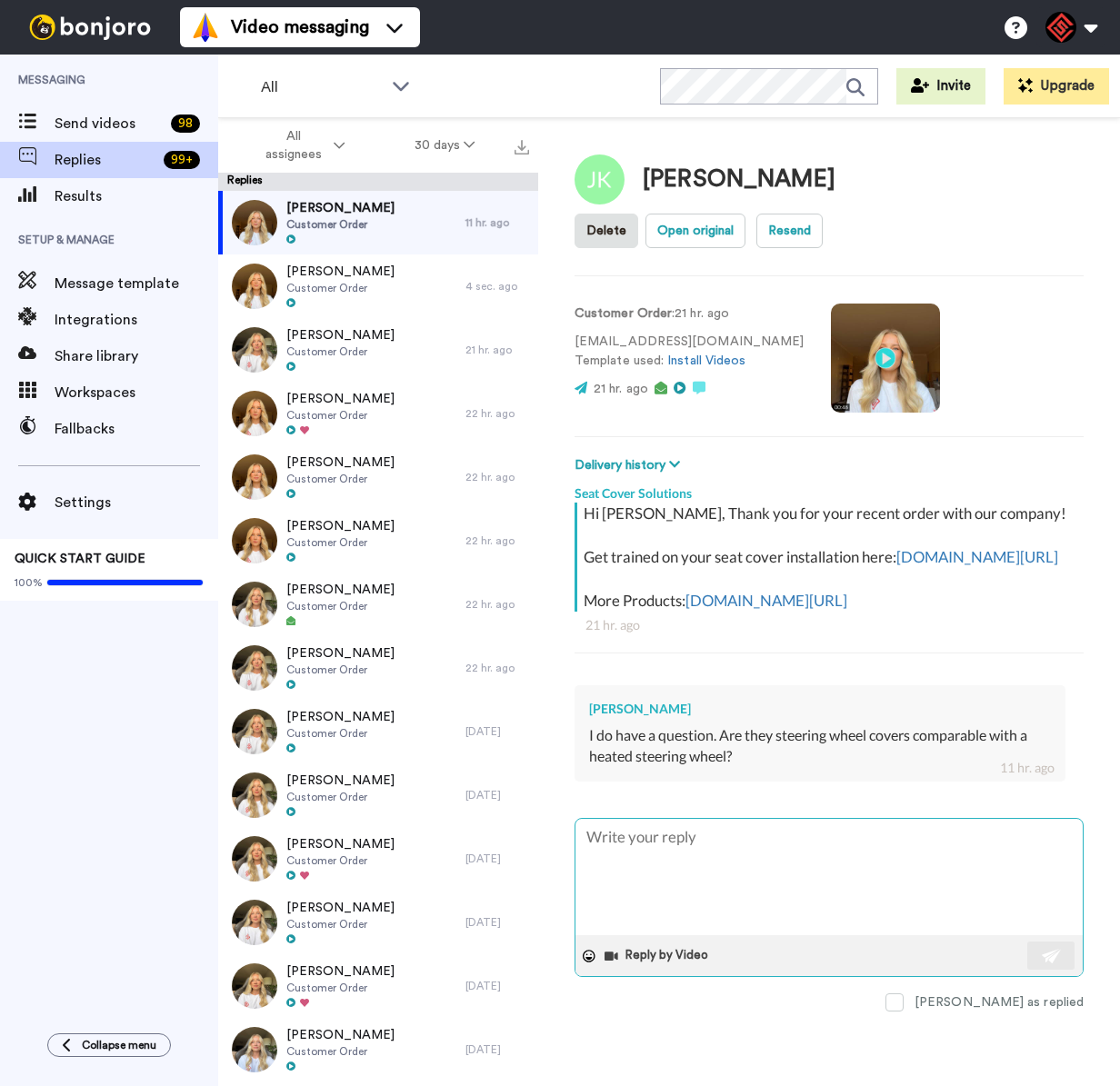
click at [730, 838] on textarea at bounding box center [830, 877] width 508 height 116
type textarea "x"
type textarea "H"
type textarea "x"
type textarea "He"
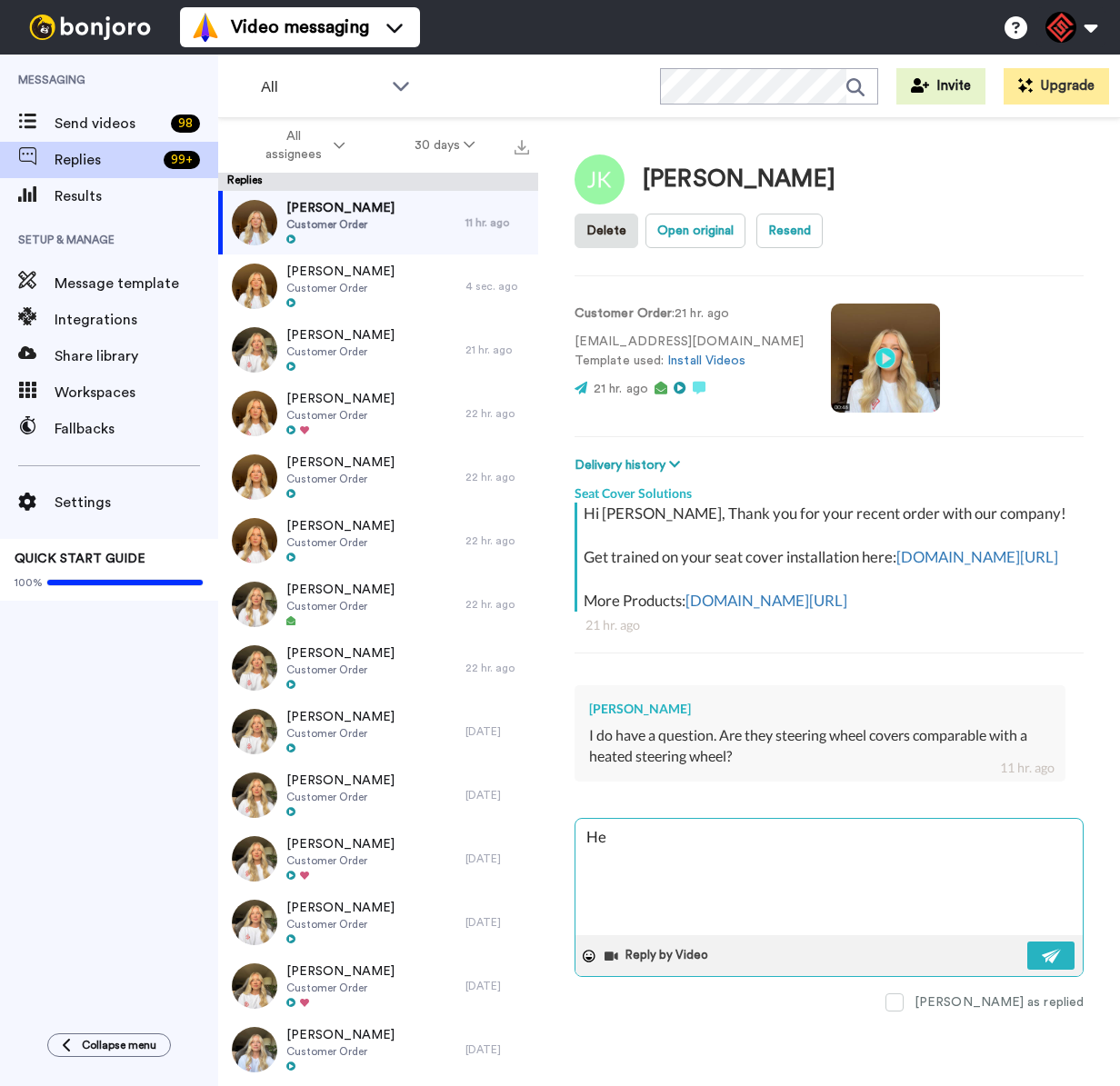
type textarea "x"
type textarea "Hey"
type textarea "x"
type textarea "Hey"
type textarea "x"
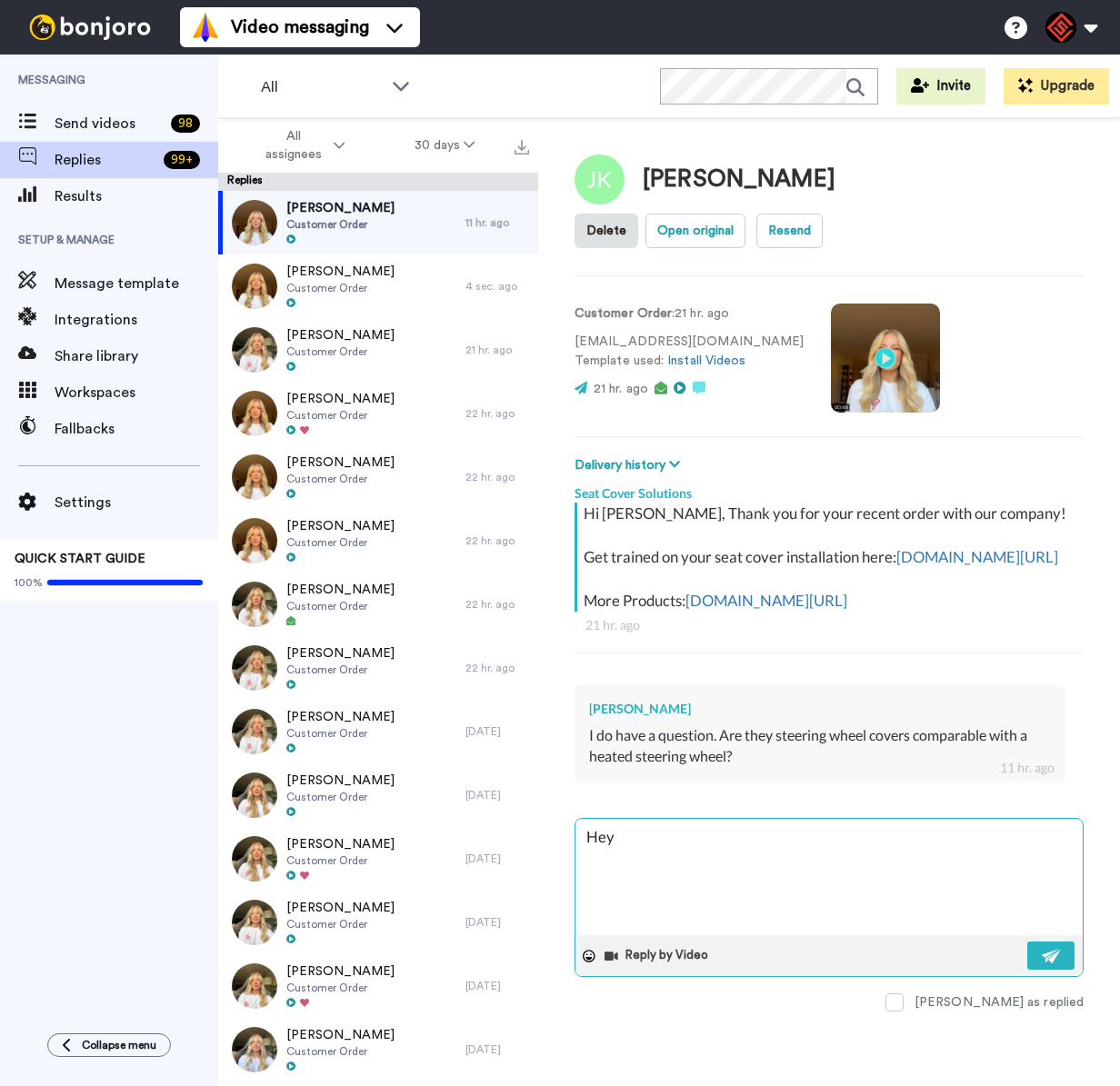
type textarea "Hey J"
type textarea "x"
type textarea "Hey Je"
type textarea "x"
type textarea "Hey Jef"
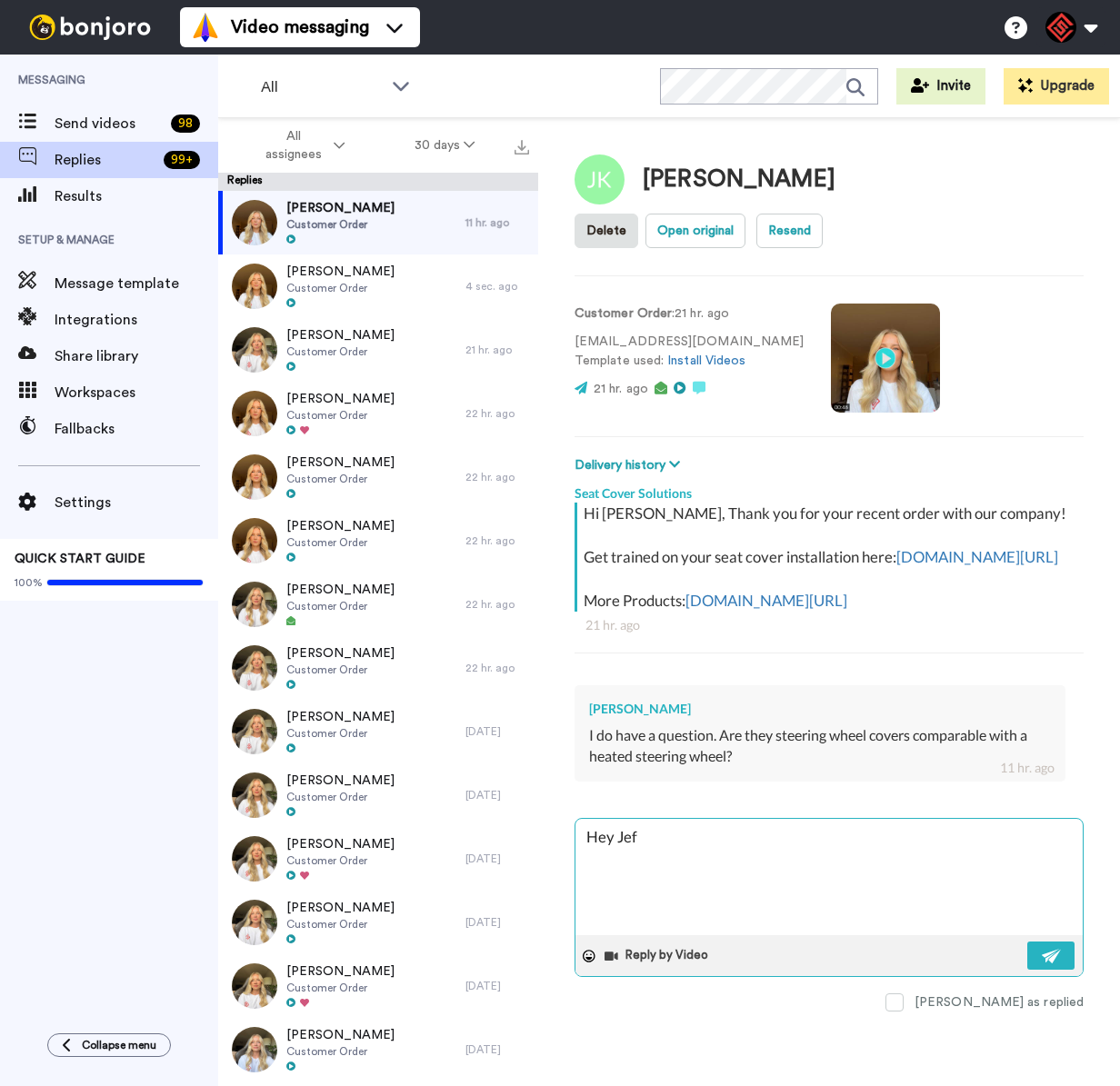
type textarea "x"
type textarea "Hey [PERSON_NAME]"
type textarea "x"
type textarea "Hey [PERSON_NAME],"
type textarea "x"
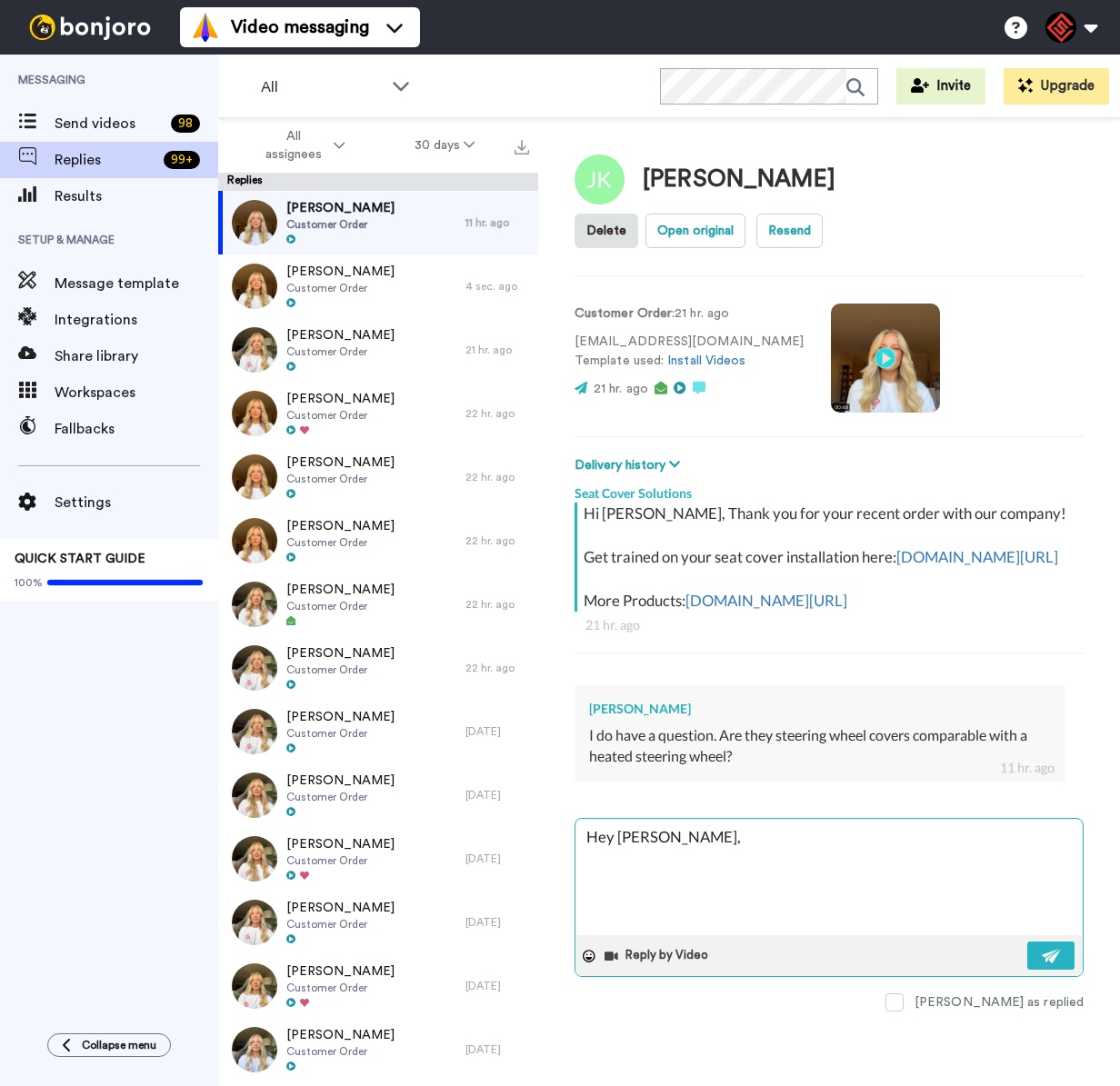
type textarea "Hey [PERSON_NAME],"
type textarea "x"
type textarea "Hey [PERSON_NAME],"
type textarea "x"
type textarea "Hey [PERSON_NAME], T"
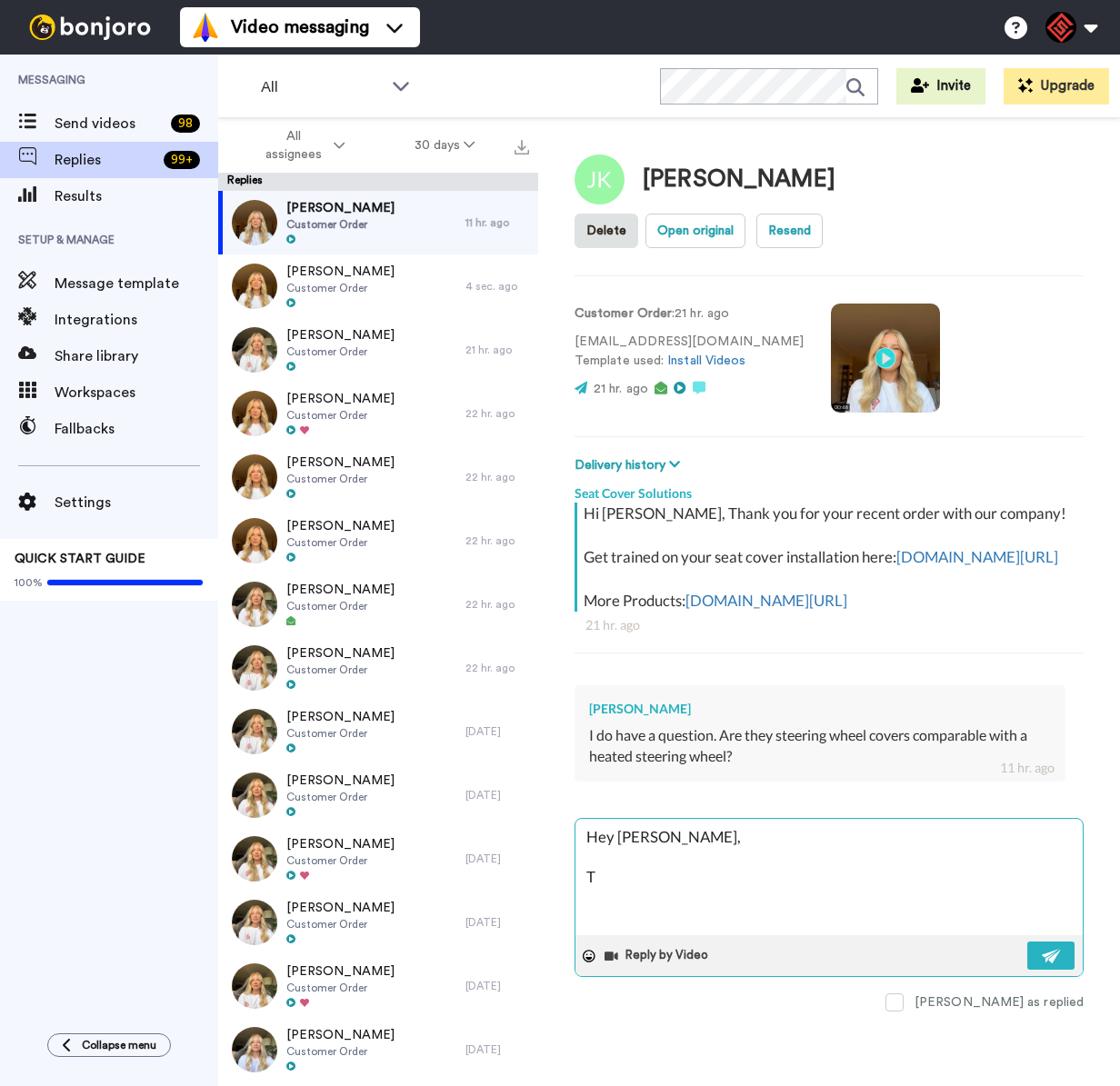
type textarea "x"
type textarea "Hey [PERSON_NAME], Th"
type textarea "x"
type textarea "Hey [PERSON_NAME], Tha"
type textarea "x"
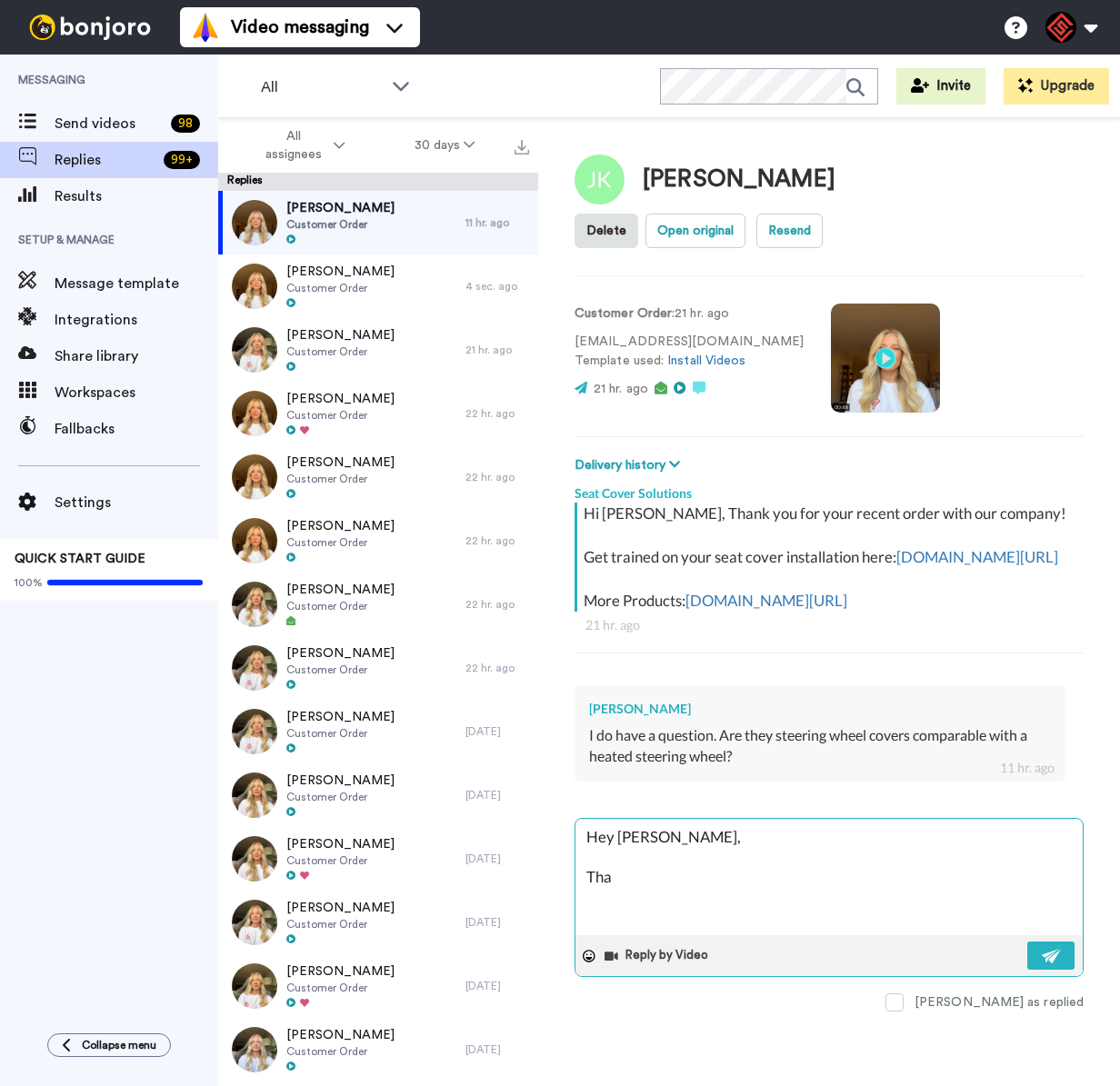
type textarea "Hey [PERSON_NAME], Than"
type textarea "x"
type textarea "Hey [PERSON_NAME], Thank"
type textarea "x"
type textarea "Hey [PERSON_NAME], Thank"
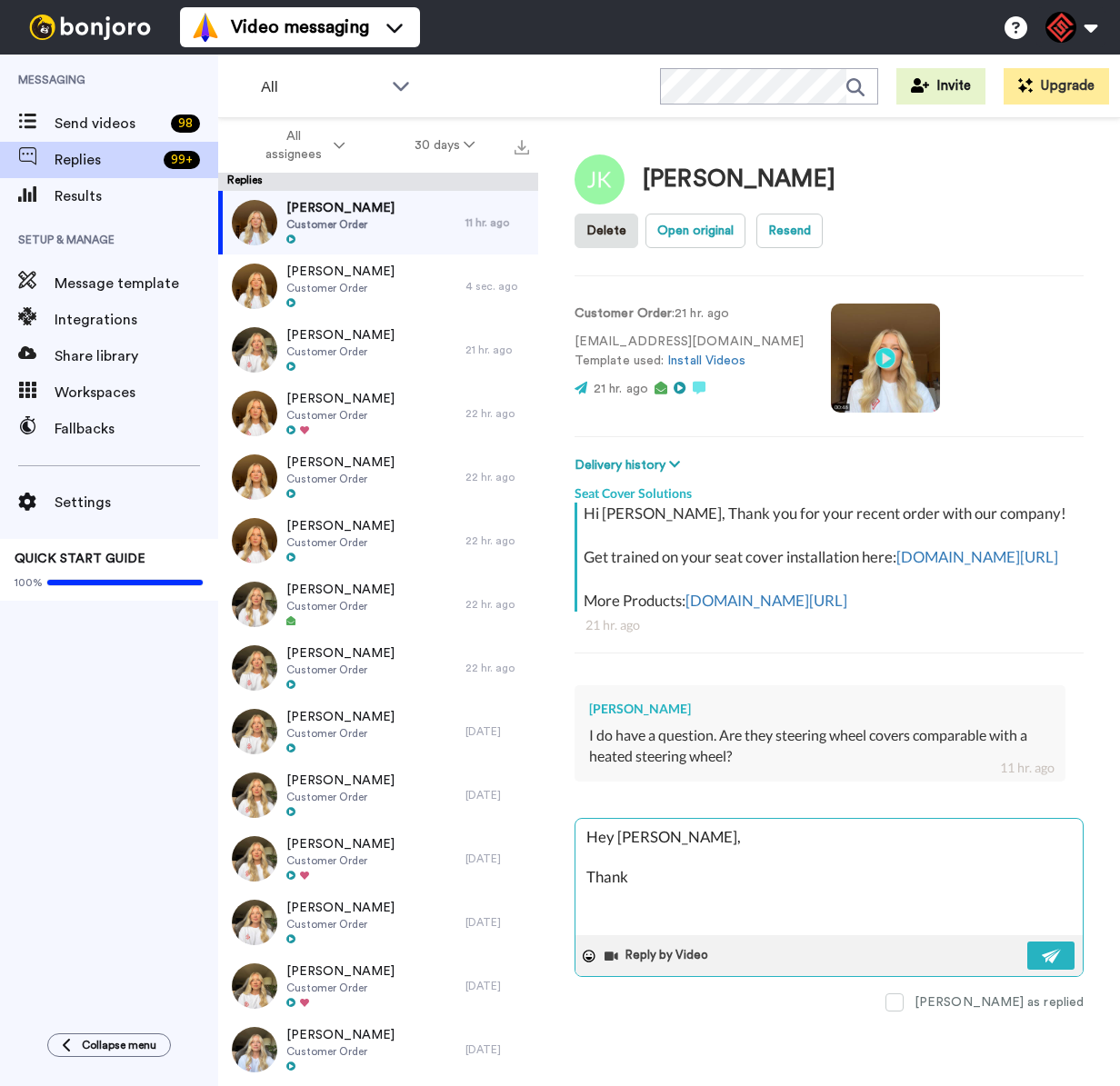
type textarea "x"
type textarea "Hey [PERSON_NAME], Thank y"
type textarea "x"
type textarea "Hey [PERSON_NAME], Thank yo"
type textarea "x"
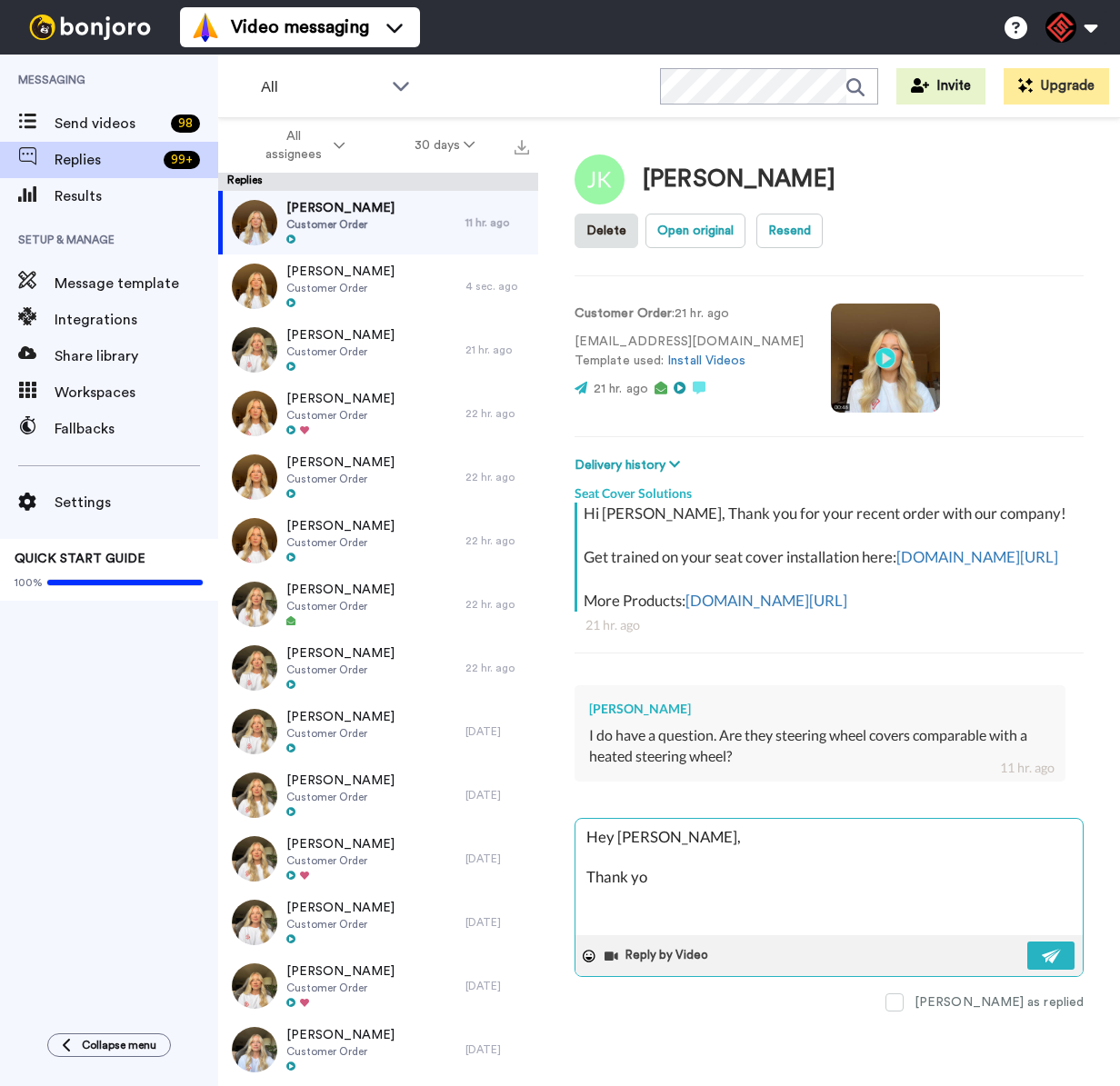
type textarea "Hey [PERSON_NAME], Thank you"
type textarea "x"
type textarea "Hey [PERSON_NAME], Thank you"
type textarea "x"
type textarea "Hey [PERSON_NAME], Thank you f"
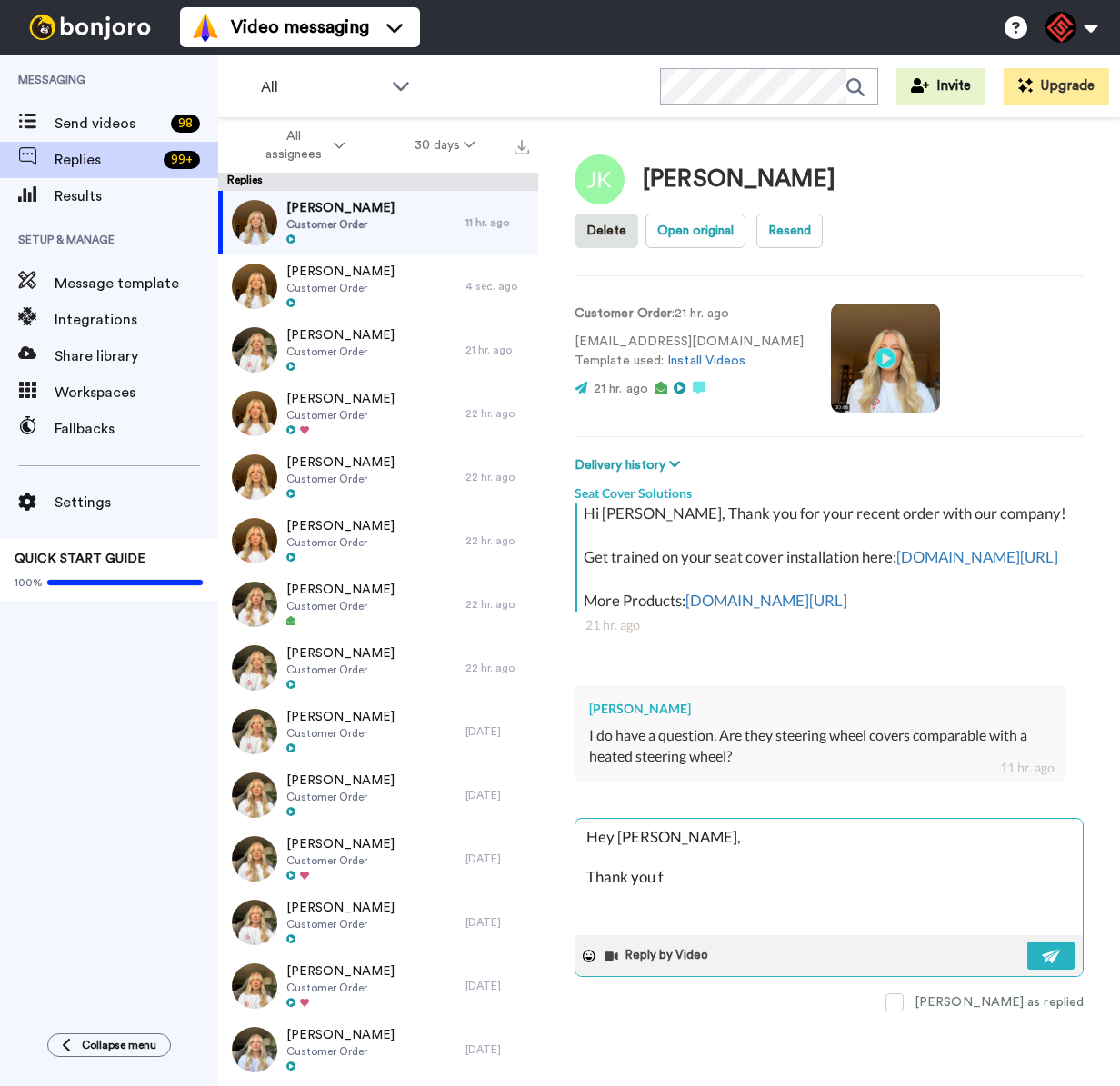
type textarea "x"
type textarea "Hey [PERSON_NAME], Thank you fo"
type textarea "x"
type textarea "Hey [PERSON_NAME], Thank you for"
type textarea "x"
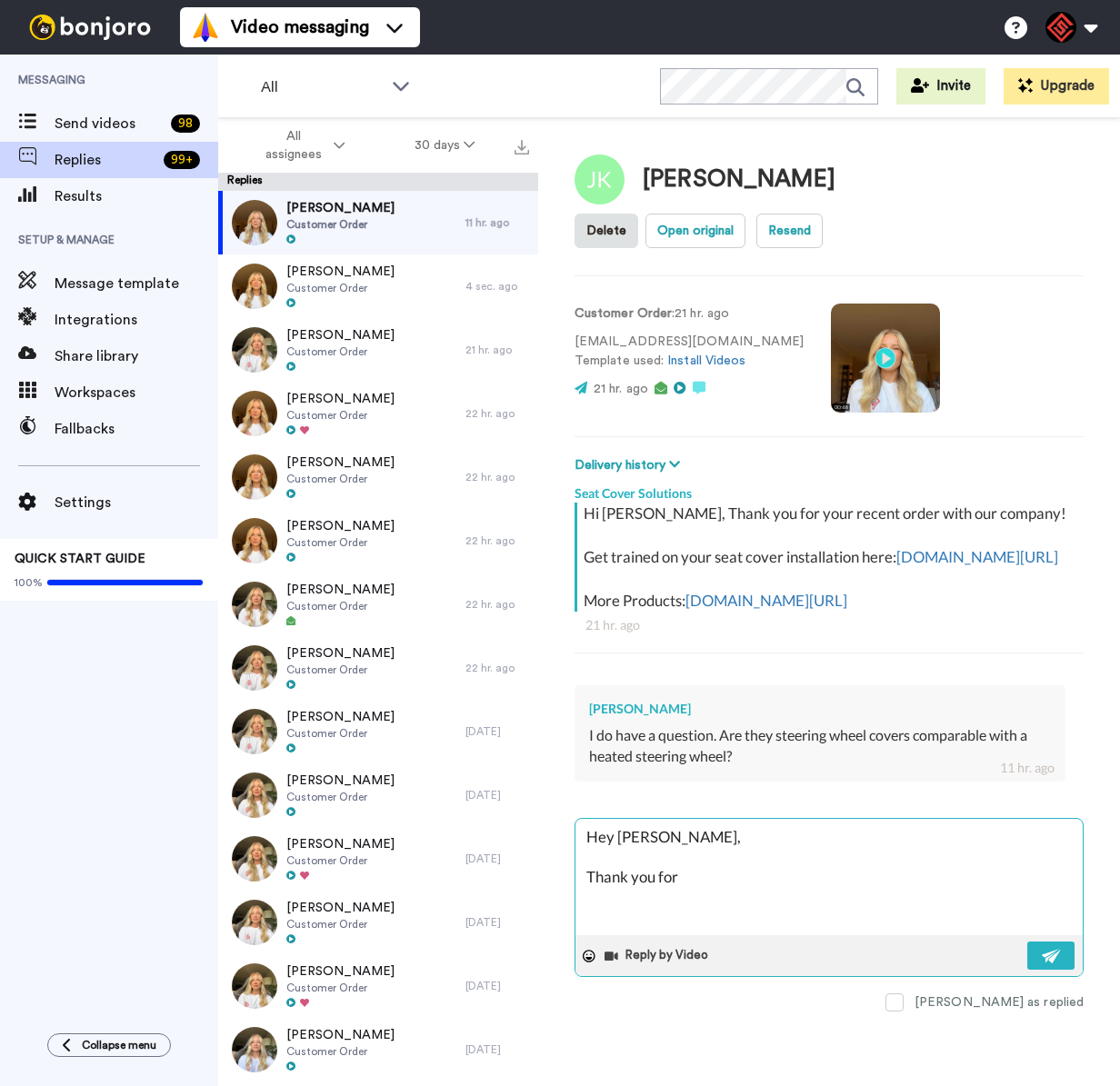
type textarea "Hey [PERSON_NAME], Thank you for"
type textarea "x"
type textarea "Hey [PERSON_NAME], Thank you for r"
type textarea "x"
type textarea "Hey [PERSON_NAME], Thank you for re"
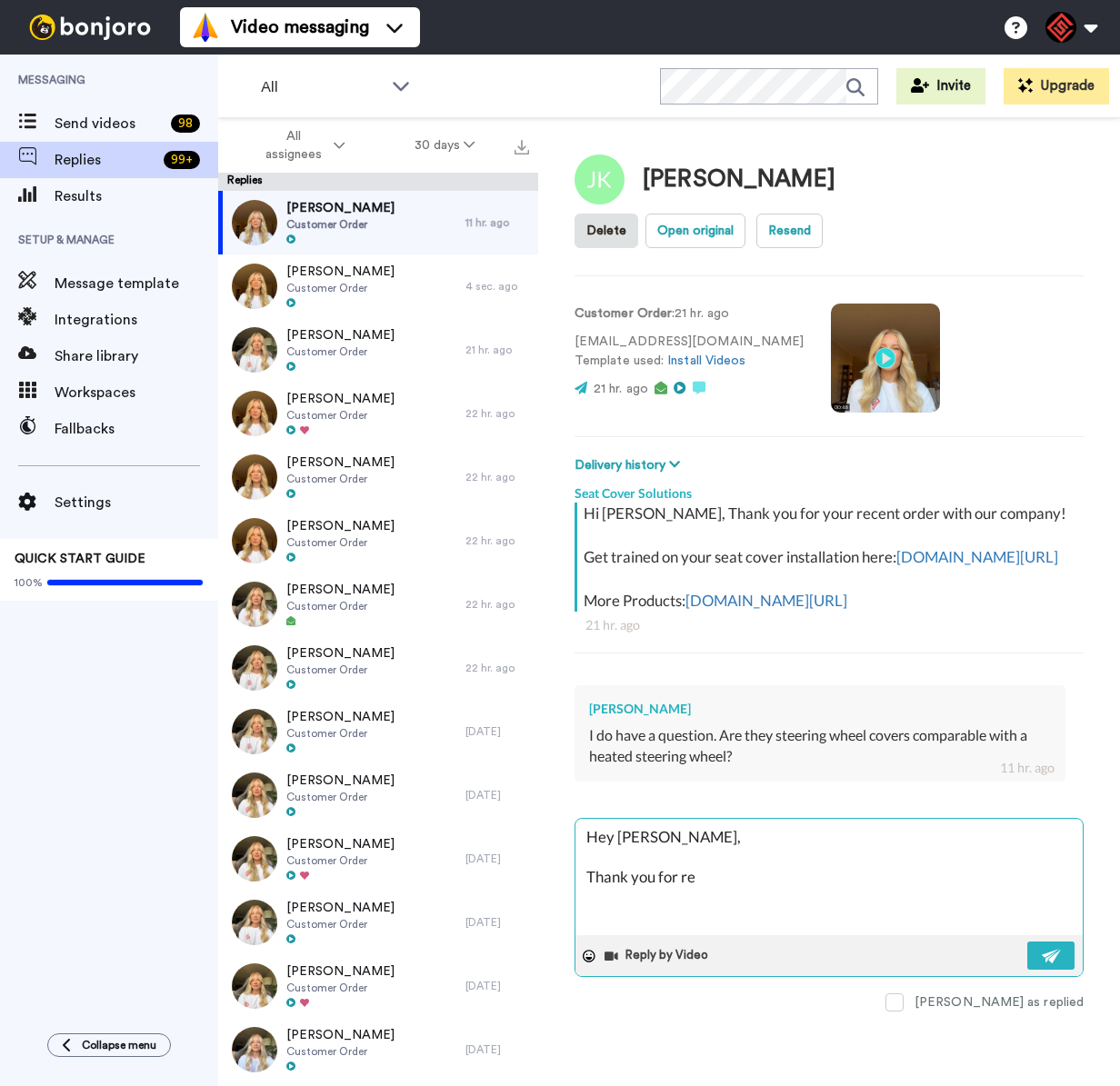
type textarea "x"
type textarea "Hey [PERSON_NAME], Thank you for [PERSON_NAME]"
type textarea "x"
type textarea "Hey [PERSON_NAME], Thank you for reah"
type textarea "x"
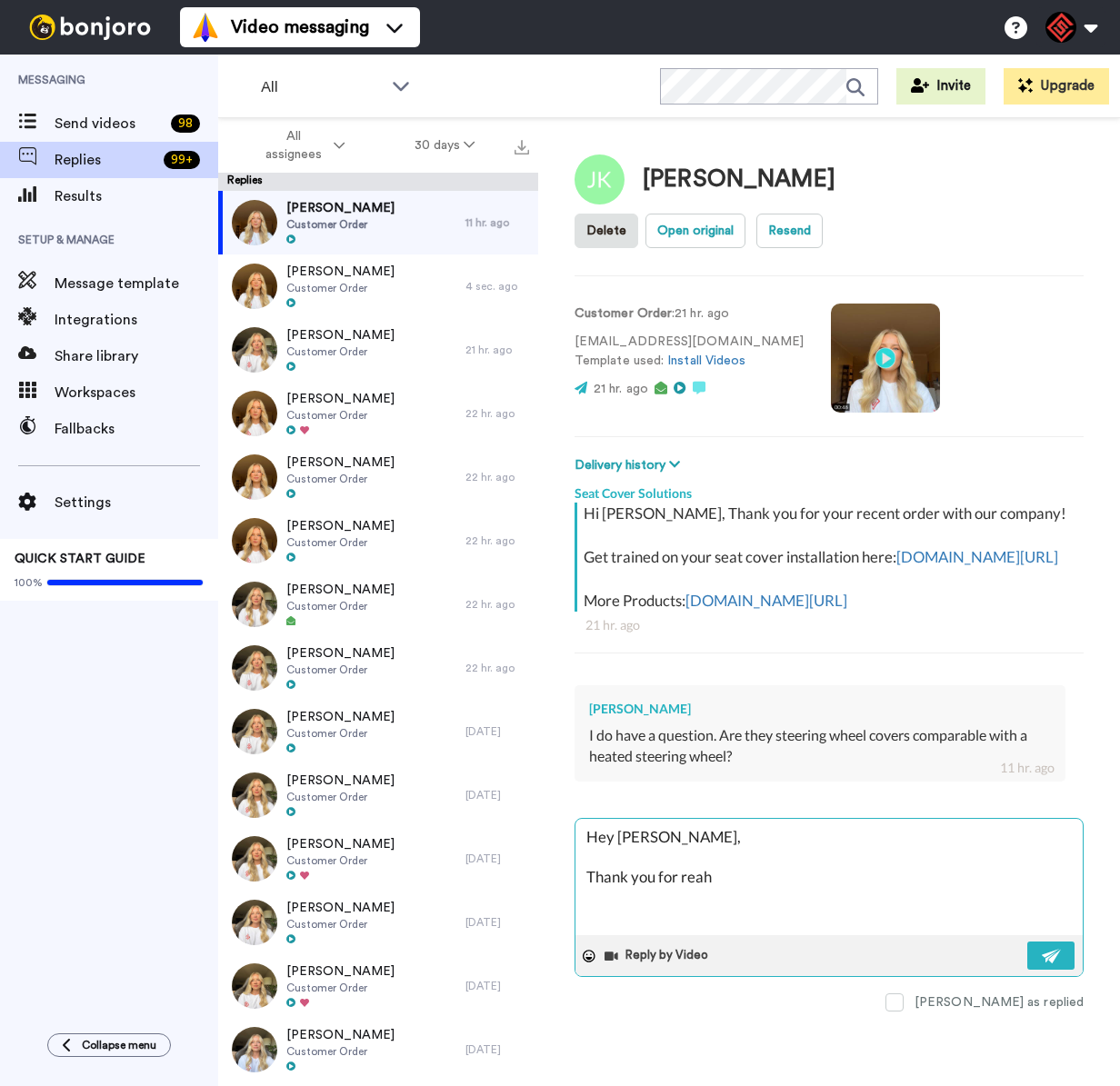
type textarea "Hey [PERSON_NAME], Thank you for reahc"
type textarea "x"
type textarea "Hey [PERSON_NAME], Thank you for reahci"
type textarea "x"
type textarea "Hey [PERSON_NAME], Thank you for reahcin"
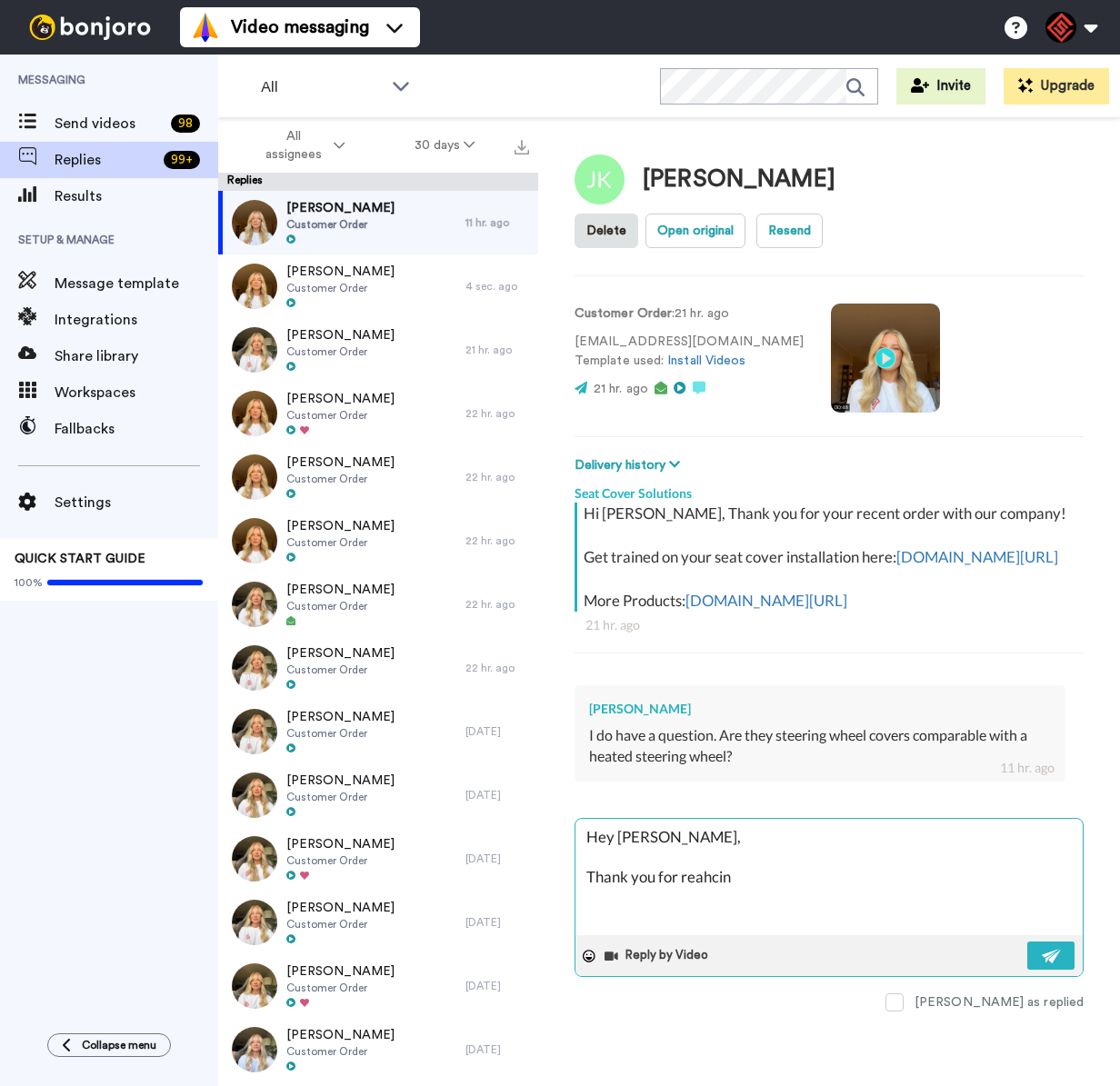
type textarea "x"
type textarea "Hey [PERSON_NAME], Thank you for reahcing"
type textarea "x"
type textarea "Hey [PERSON_NAME], Thank you for reahcing"
type textarea "x"
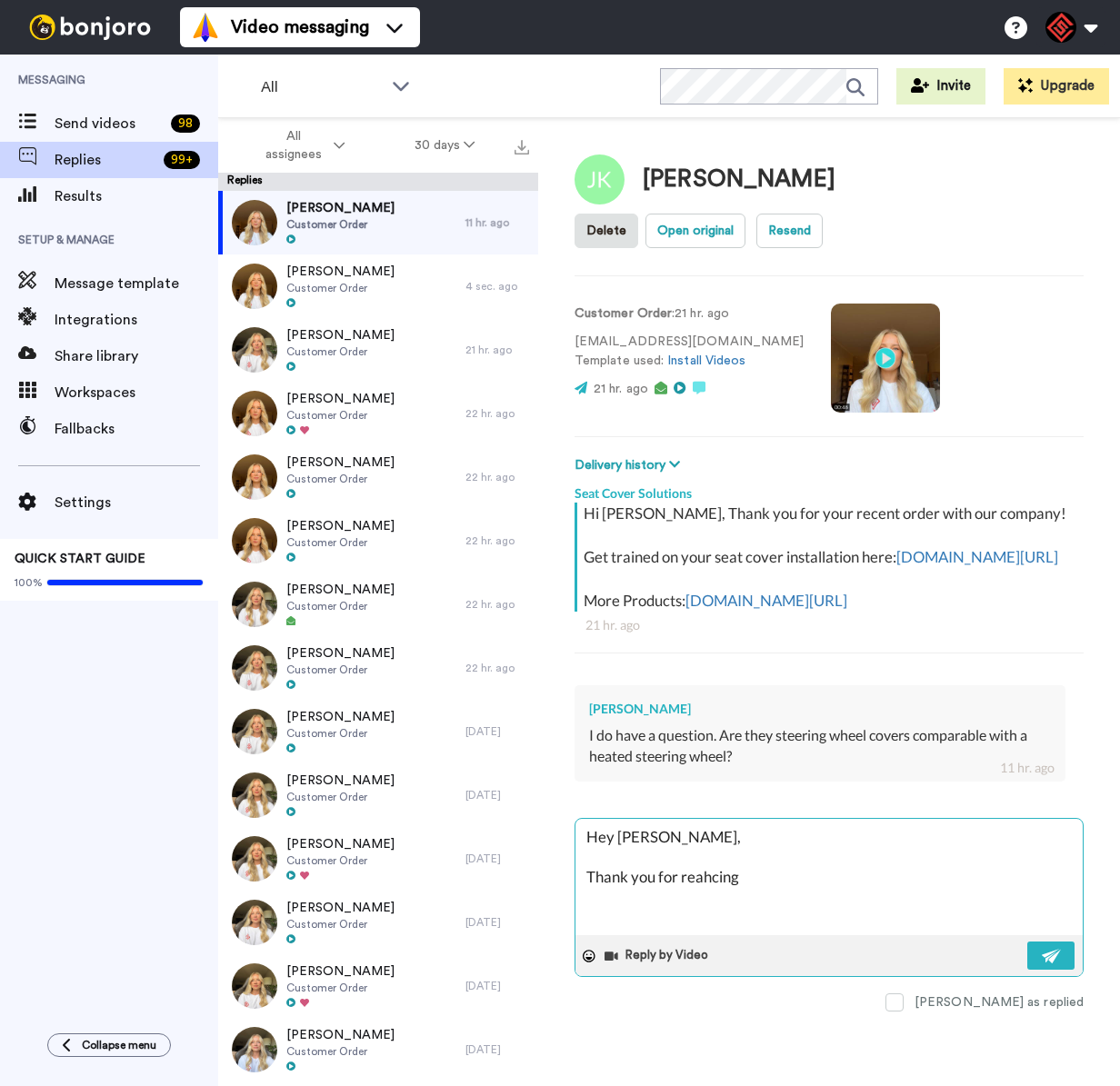
type textarea "Hey [PERSON_NAME], Thank you for reahcing o"
type textarea "x"
type textarea "Hey [PERSON_NAME], Thank you for reahcing ou"
type textarea "x"
type textarea "Hey [PERSON_NAME], Thank you for reahcing out"
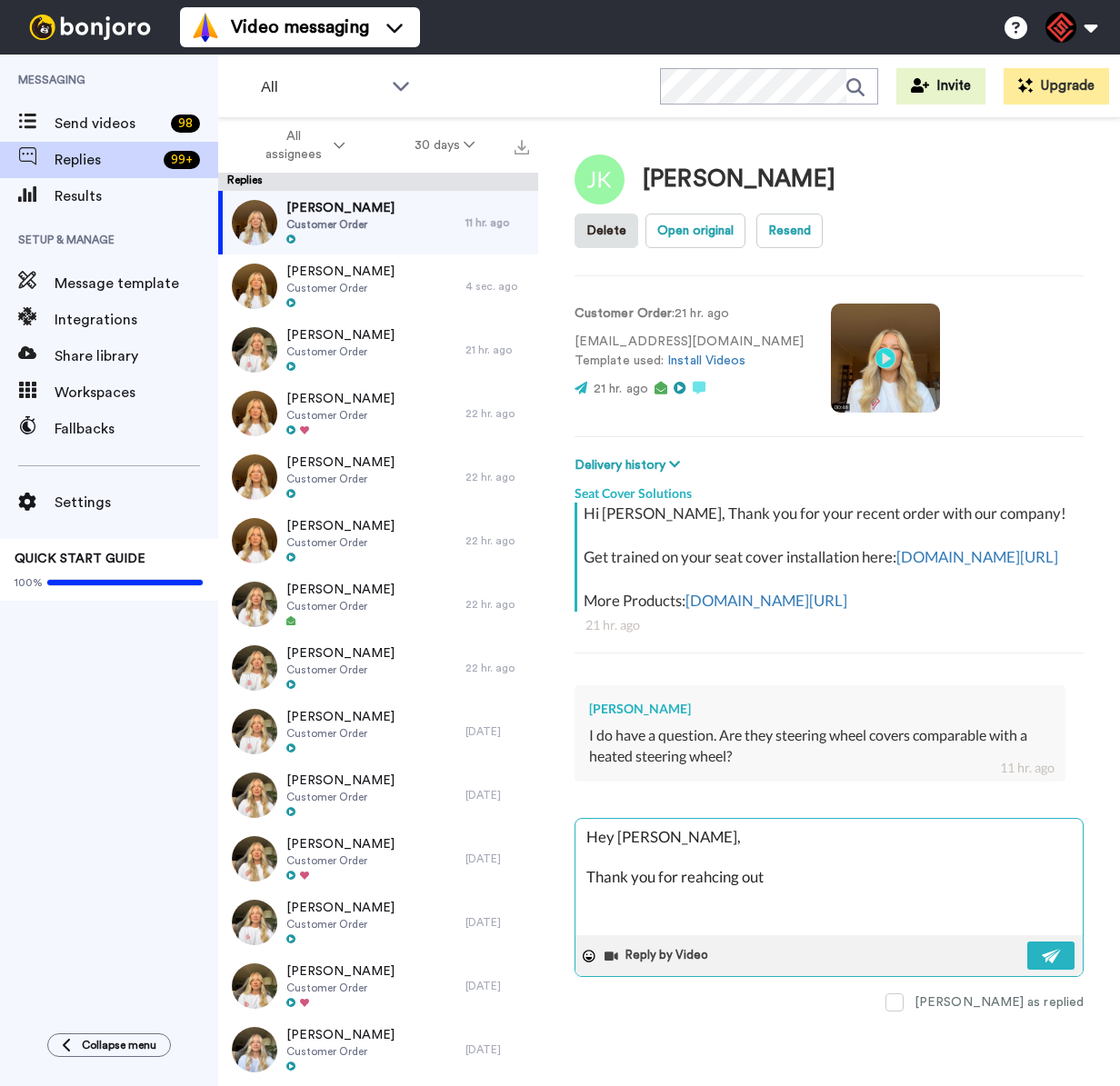
type textarea "x"
type textarea "Hey [PERSON_NAME], Thank you for reaching out!"
type textarea "x"
type textarea "Hey [PERSON_NAME], Thank you for reaching out!"
type textarea "x"
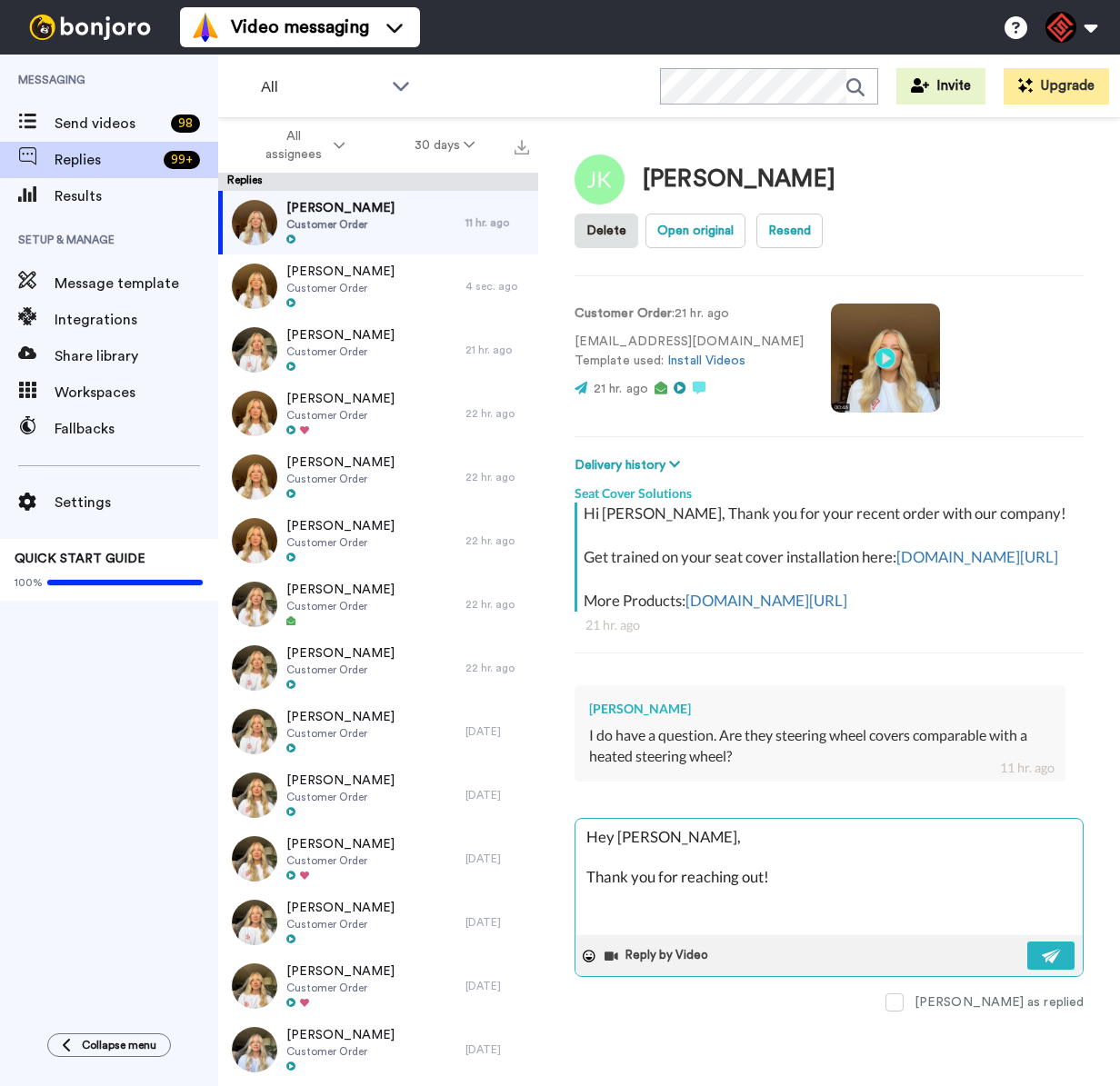
type textarea "Hey [PERSON_NAME], Thank you for reaching out! T"
type textarea "x"
type textarea "Hey [PERSON_NAME], Thank you for reaching out! Th"
type textarea "x"
type textarea "Hey [PERSON_NAME], Thank you for reaching out! The"
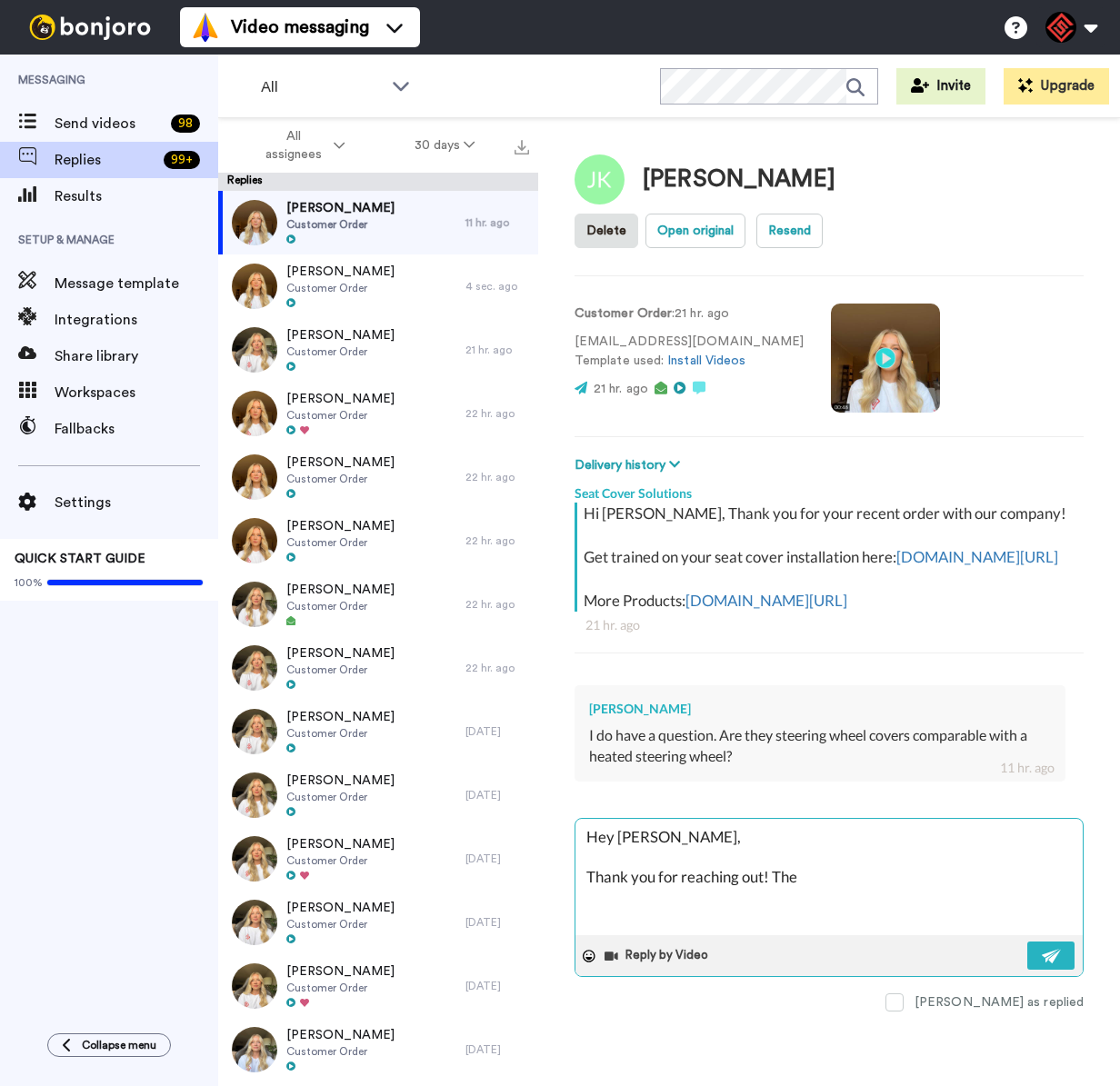
type textarea "x"
type textarea "Hey [PERSON_NAME], Thank you for reaching out! The"
type textarea "x"
type textarea "Hey [PERSON_NAME], Thank you for reaching out! The s"
type textarea "x"
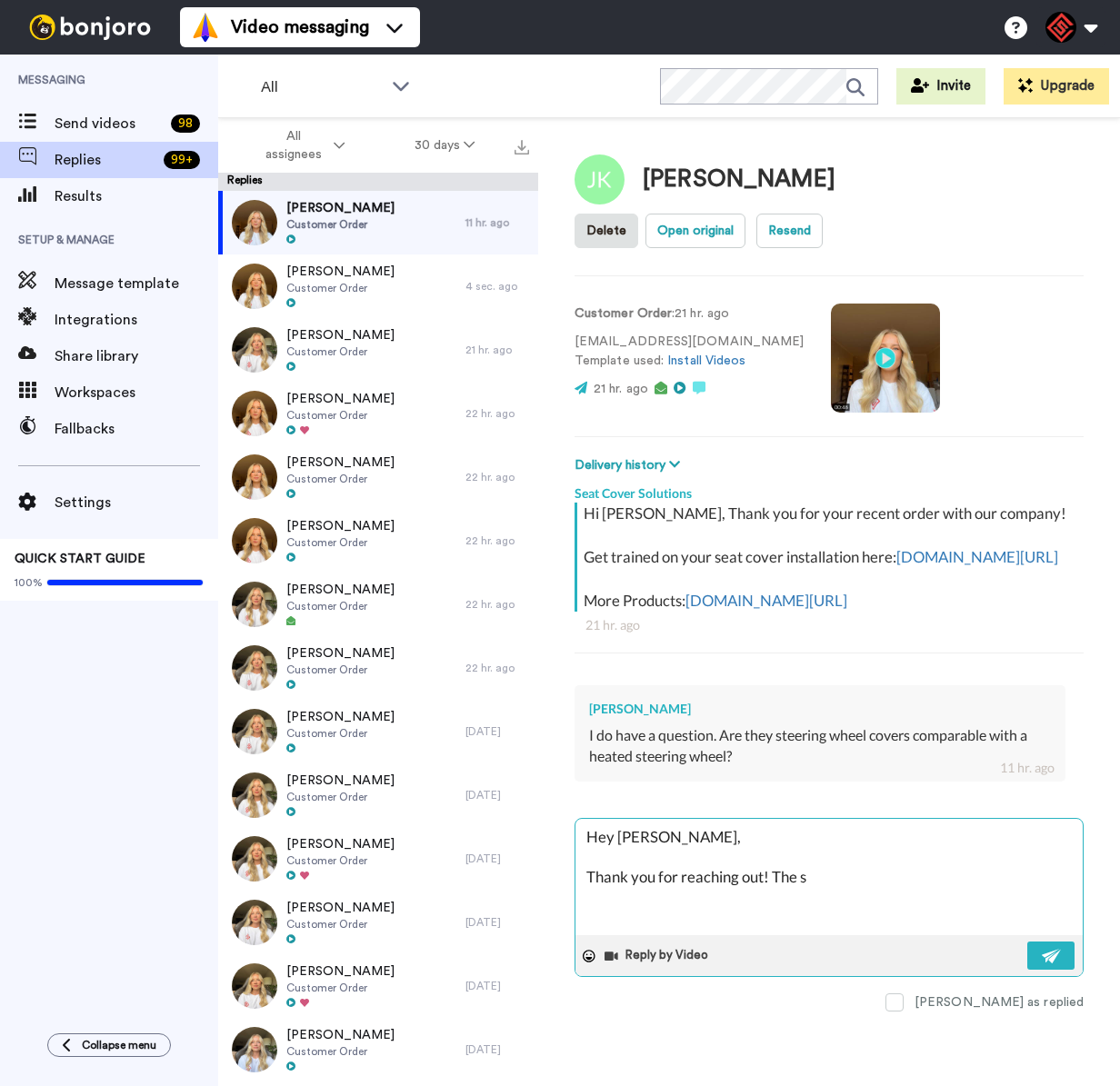
type textarea "Hey [PERSON_NAME], Thank you for reaching out! The st"
type textarea "x"
type textarea "Hey [PERSON_NAME], Thank you for reaching out! The ste"
type textarea "x"
type textarea "Hey [PERSON_NAME], Thank you for reaching out! The stee"
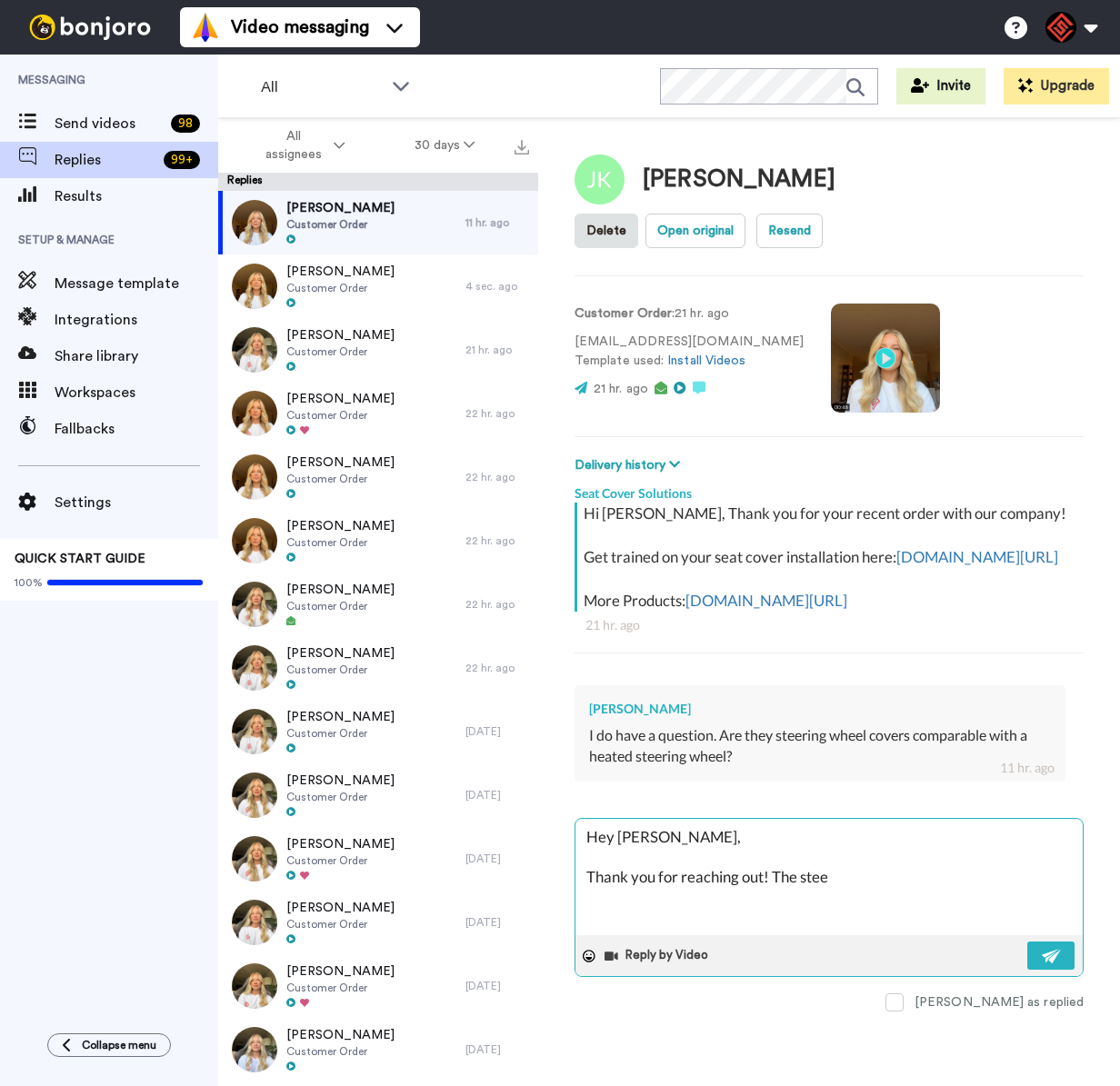
type textarea "x"
type textarea "Hey [PERSON_NAME], Thank you for reaching out! The steer"
type textarea "x"
type textarea "Hey [PERSON_NAME], Thank you for reaching out! The steeri"
type textarea "x"
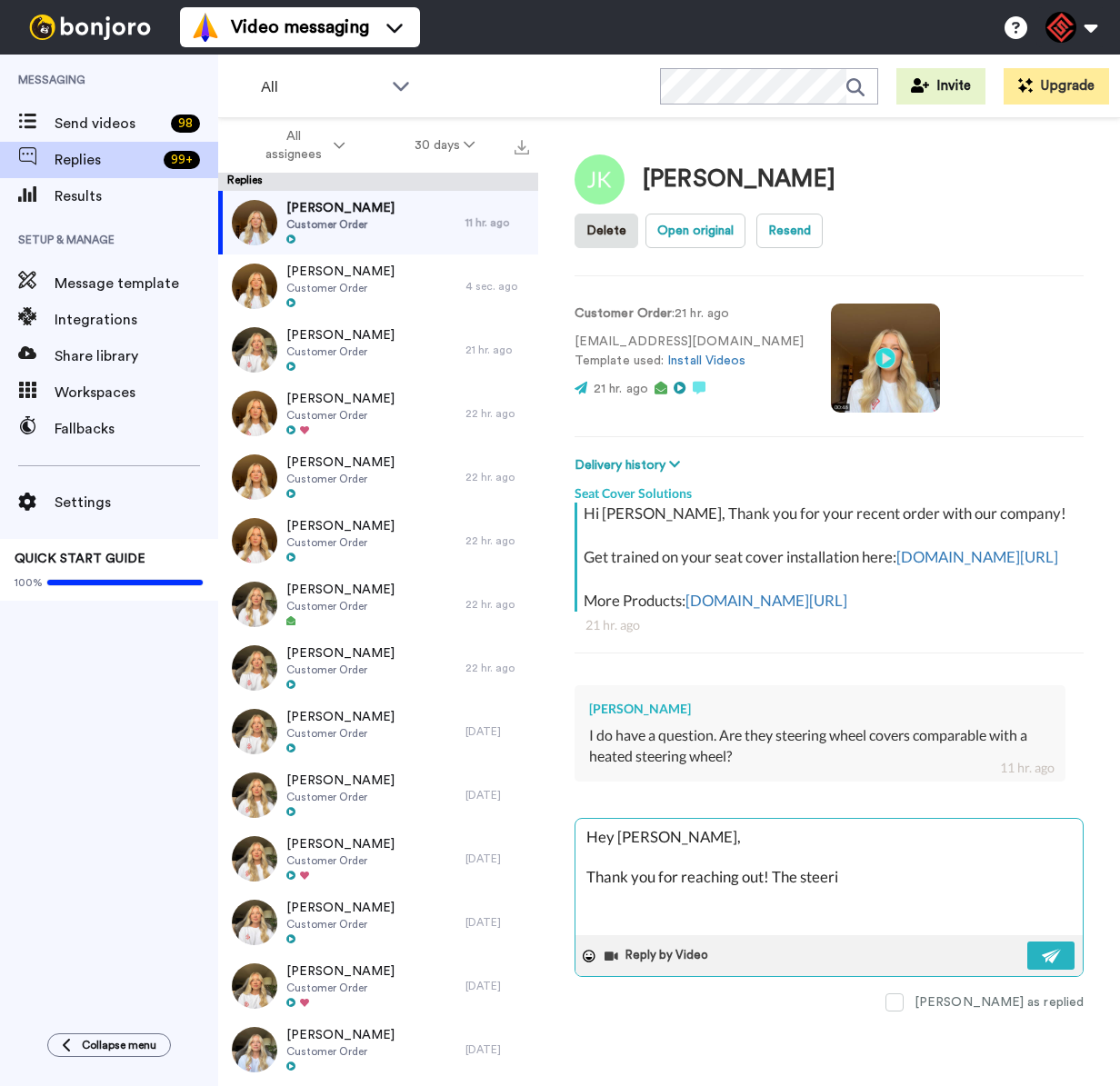
type textarea "Hey [PERSON_NAME], Thank you for reaching out! The steerin"
type textarea "x"
type textarea "Hey [PERSON_NAME], Thank you for reaching out! The steering"
type textarea "x"
type textarea "Hey [PERSON_NAME], Thank you for reaching out! The steering"
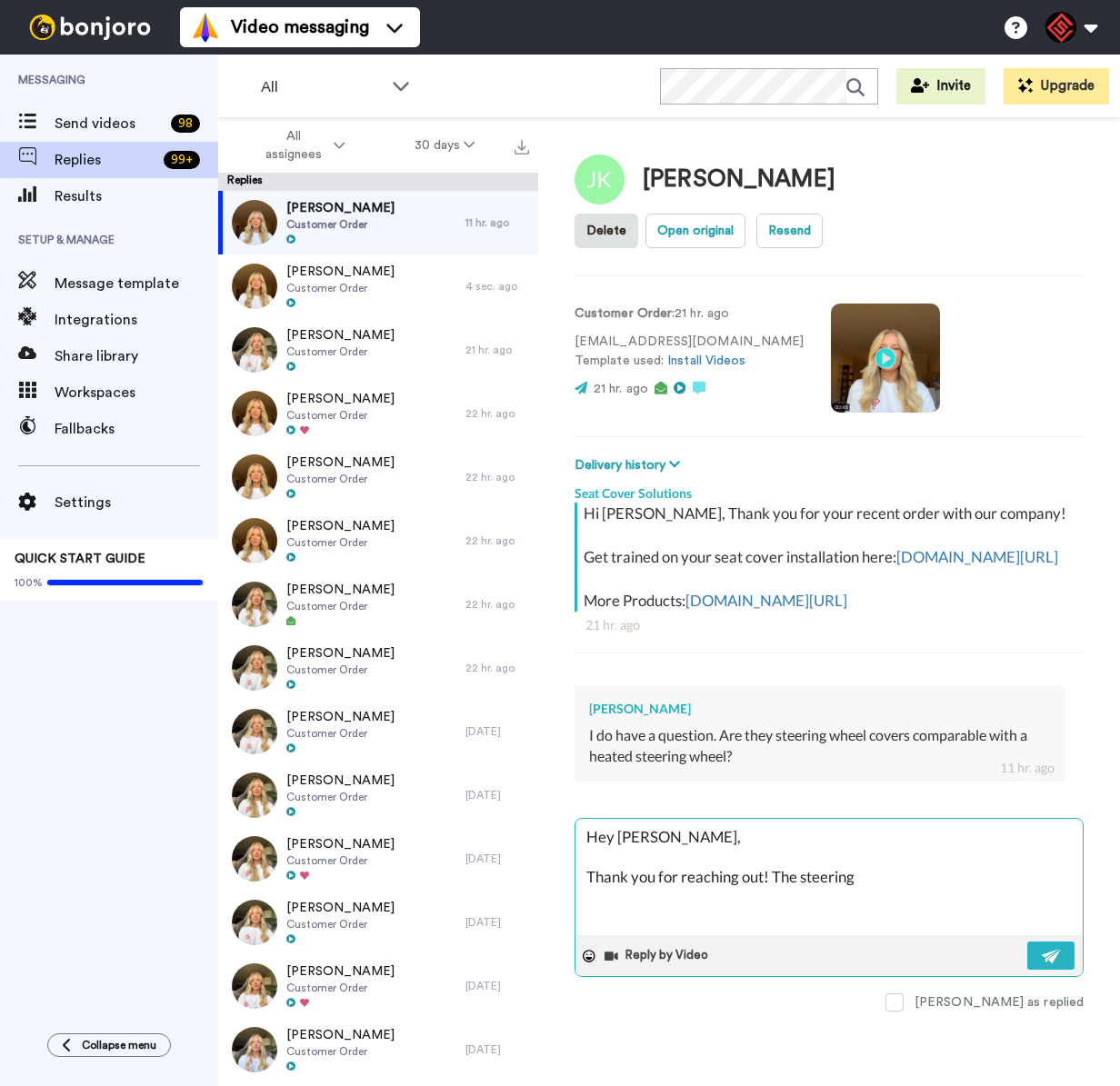
type textarea "x"
type textarea "Hey [PERSON_NAME], Thank you for reaching out! The steering w"
type textarea "x"
type textarea "Hey [PERSON_NAME], Thank you for reaching out! The steering wh"
type textarea "x"
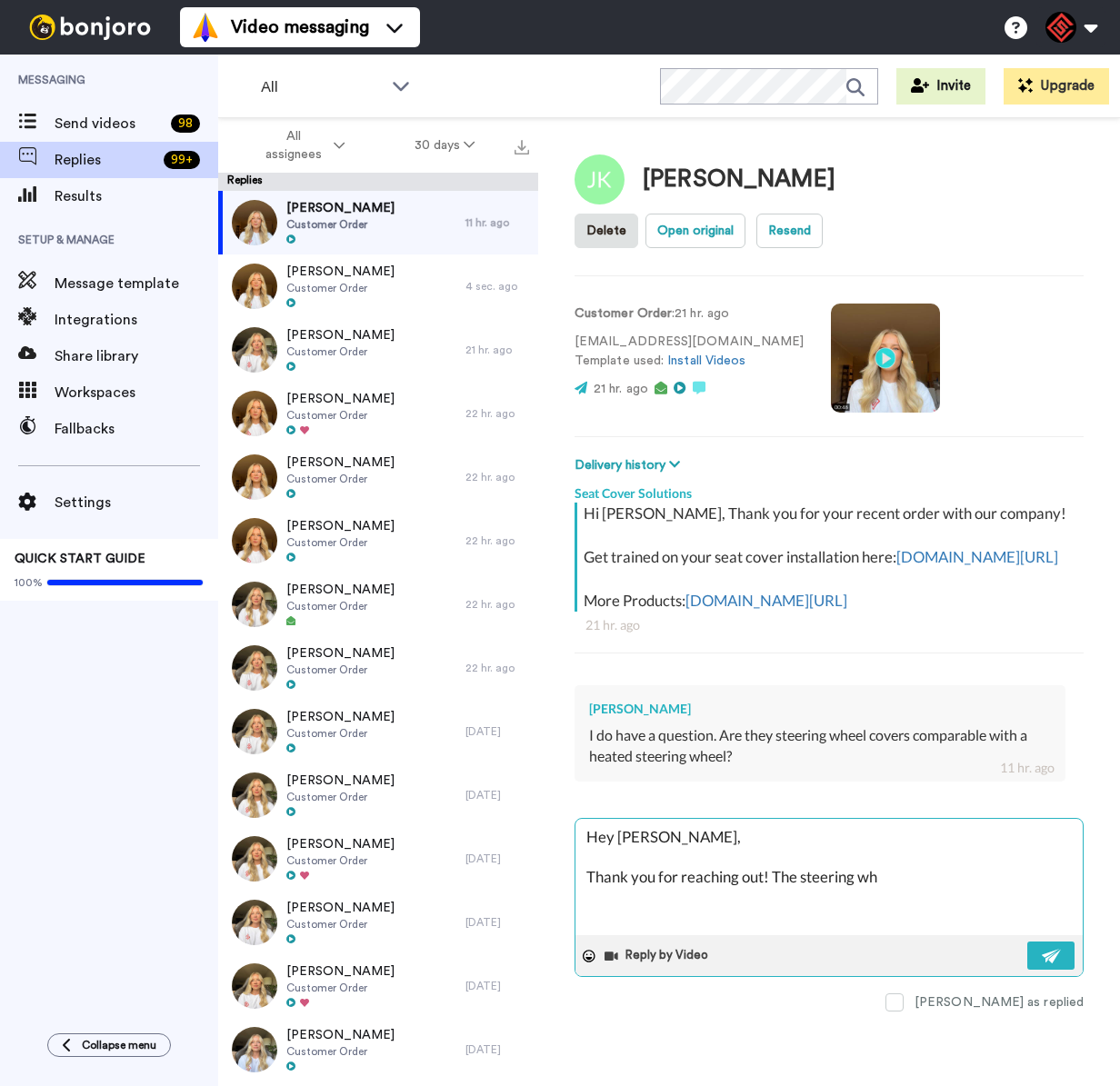
type textarea "Hey [PERSON_NAME], Thank you for reaching out! The steering whe"
type textarea "x"
type textarea "Hey [PERSON_NAME], Thank you for reaching out! The steering whee"
type textarea "x"
type textarea "Hey [PERSON_NAME], Thank you for reaching out! The steering wheel"
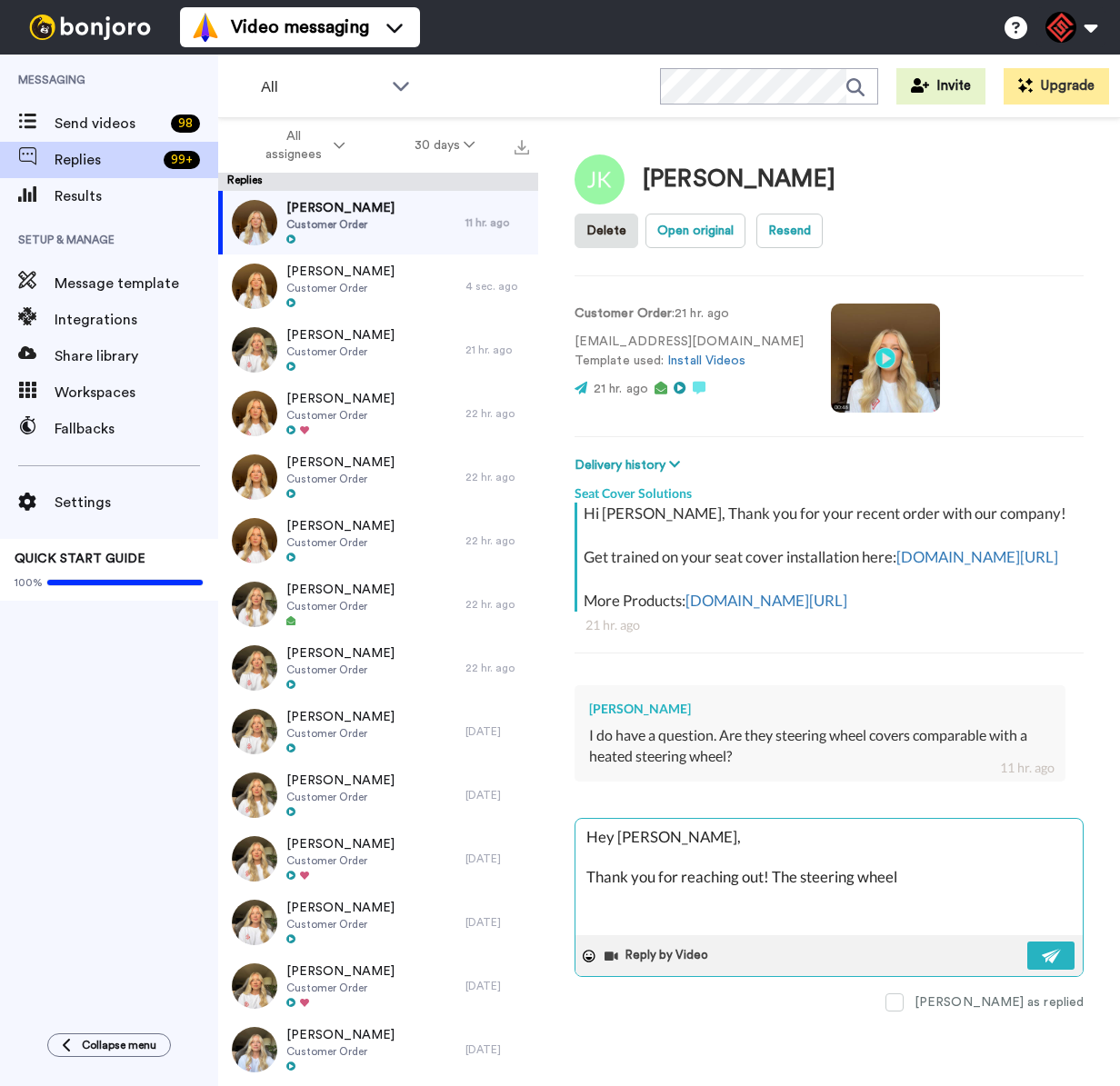
type textarea "x"
type textarea "Hey [PERSON_NAME], Thank you for reaching out! The steering wheel"
paste textarea "I appreciate you letting me help you with this. If you have any further questio…"
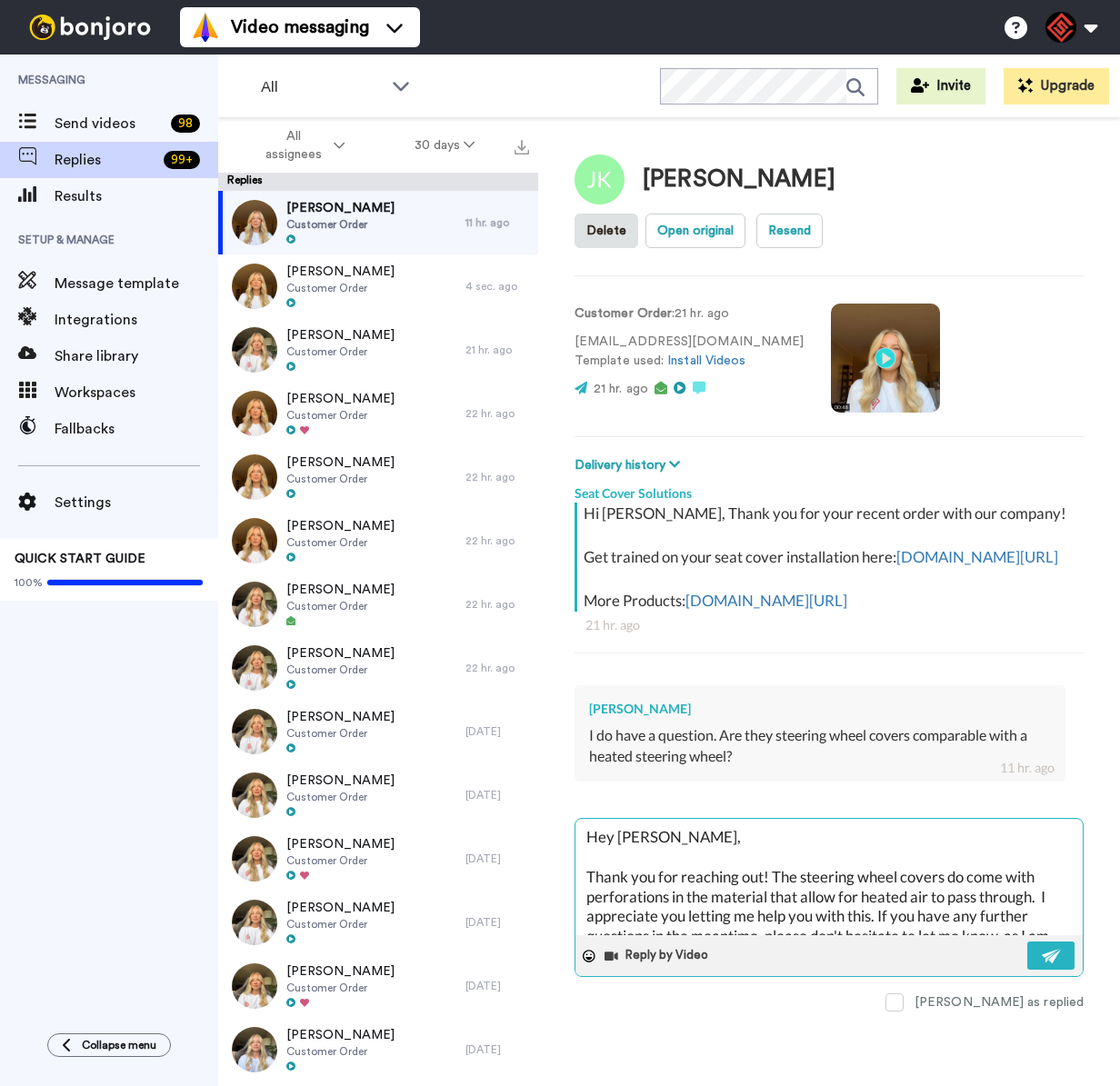
scroll to position [388, 0]
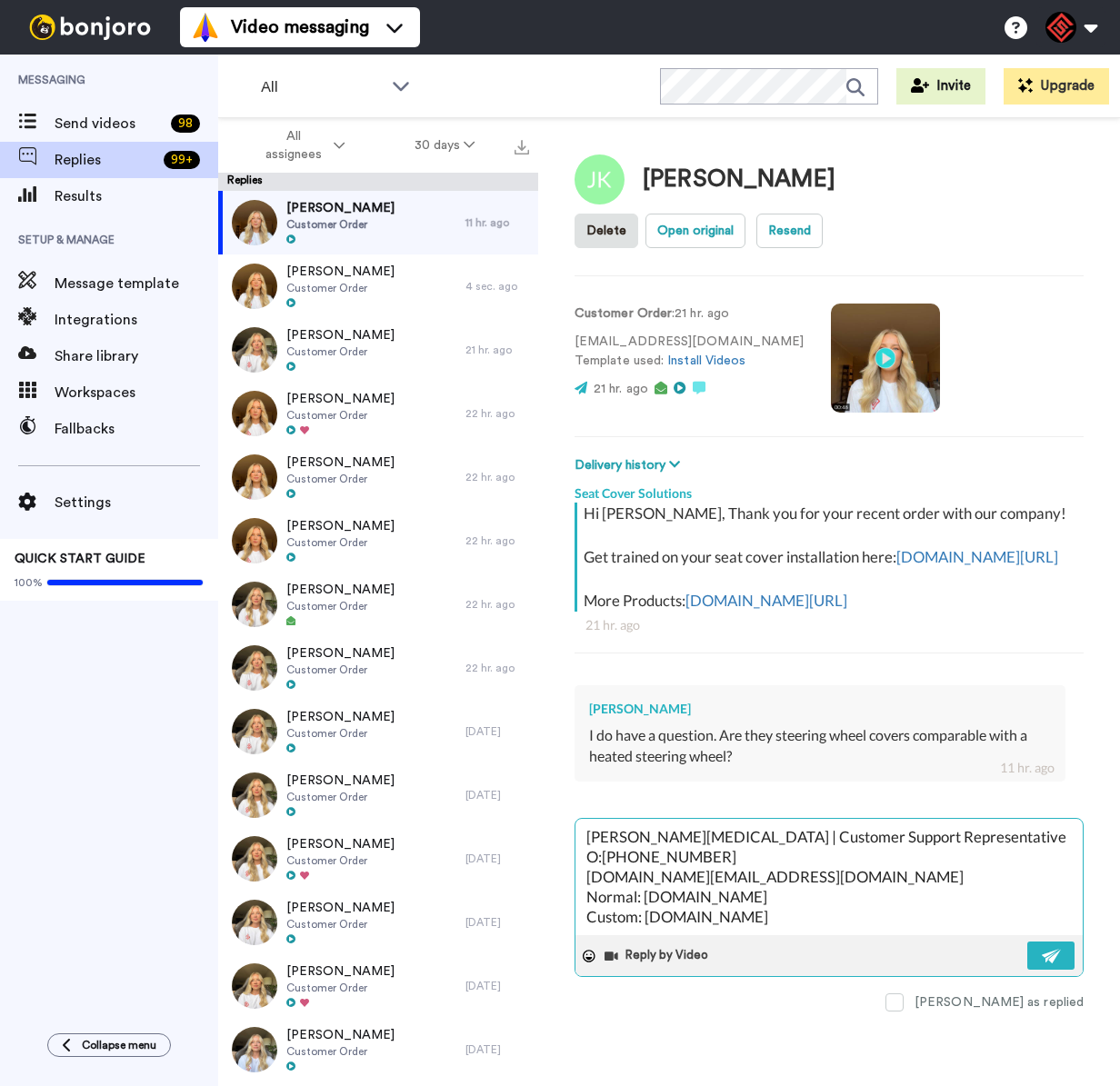
drag, startPoint x: 1049, startPoint y: 941, endPoint x: 1004, endPoint y: 861, distance: 91.8
click at [1048, 949] on img at bounding box center [1052, 956] width 20 height 15
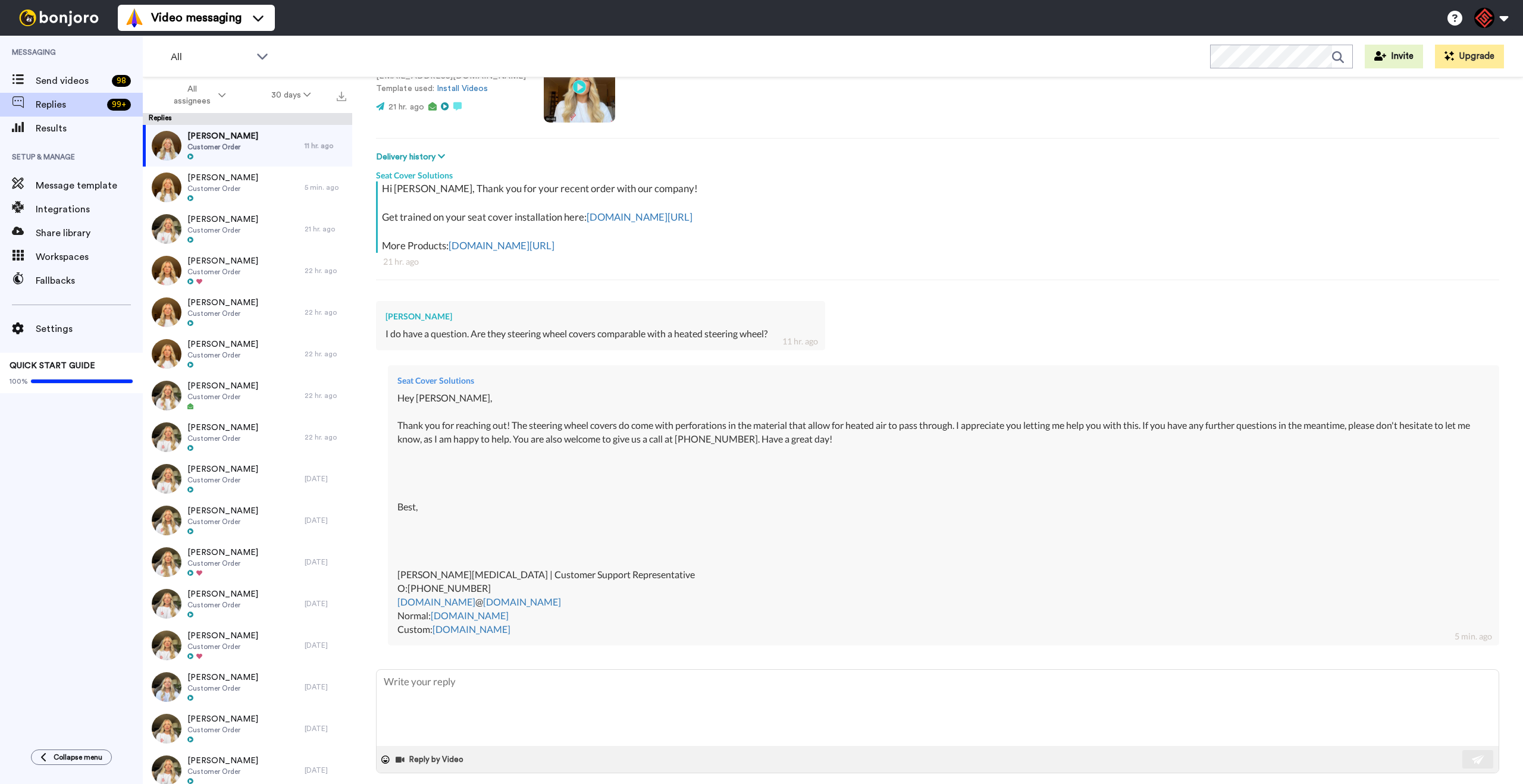
scroll to position [127, 0]
